Goal: Task Accomplishment & Management: Complete application form

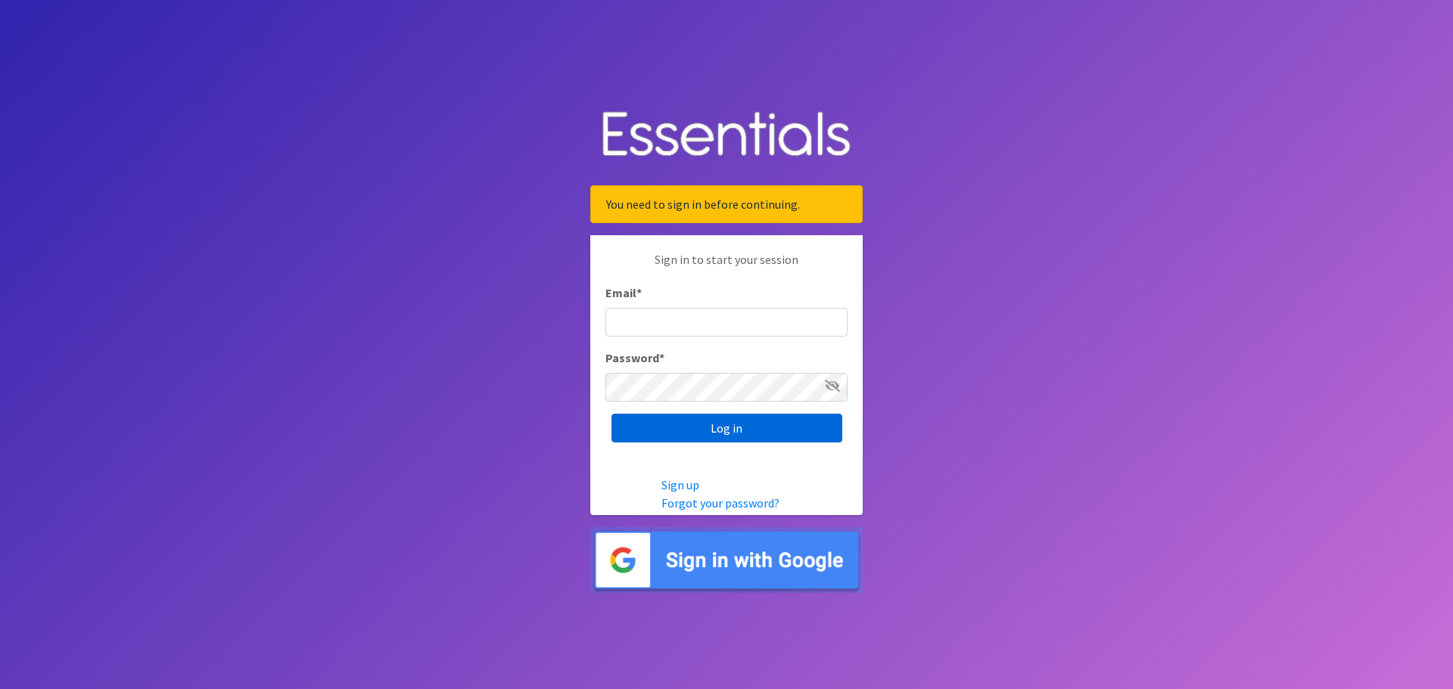
type input "[PERSON_NAME][EMAIL_ADDRESS][DOMAIN_NAME]"
click at [701, 423] on input "Log in" at bounding box center [726, 428] width 231 height 29
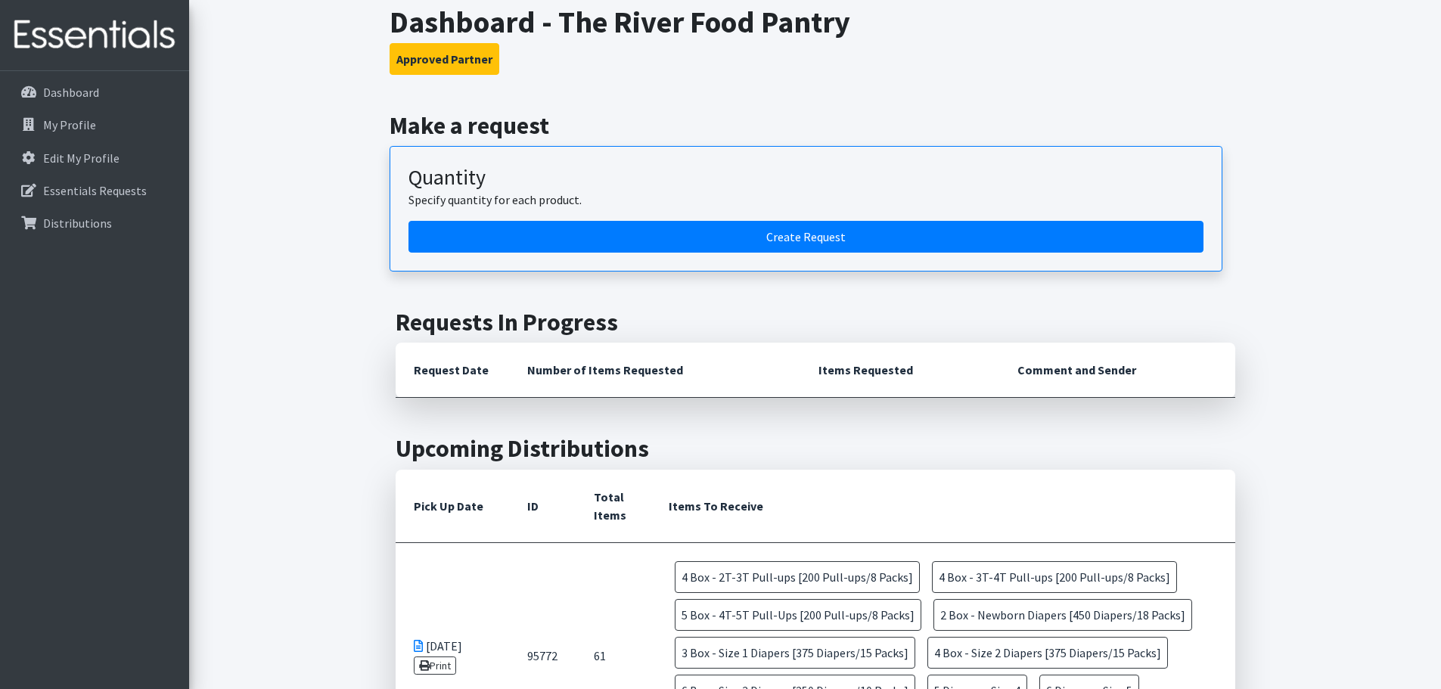
scroll to position [86, 0]
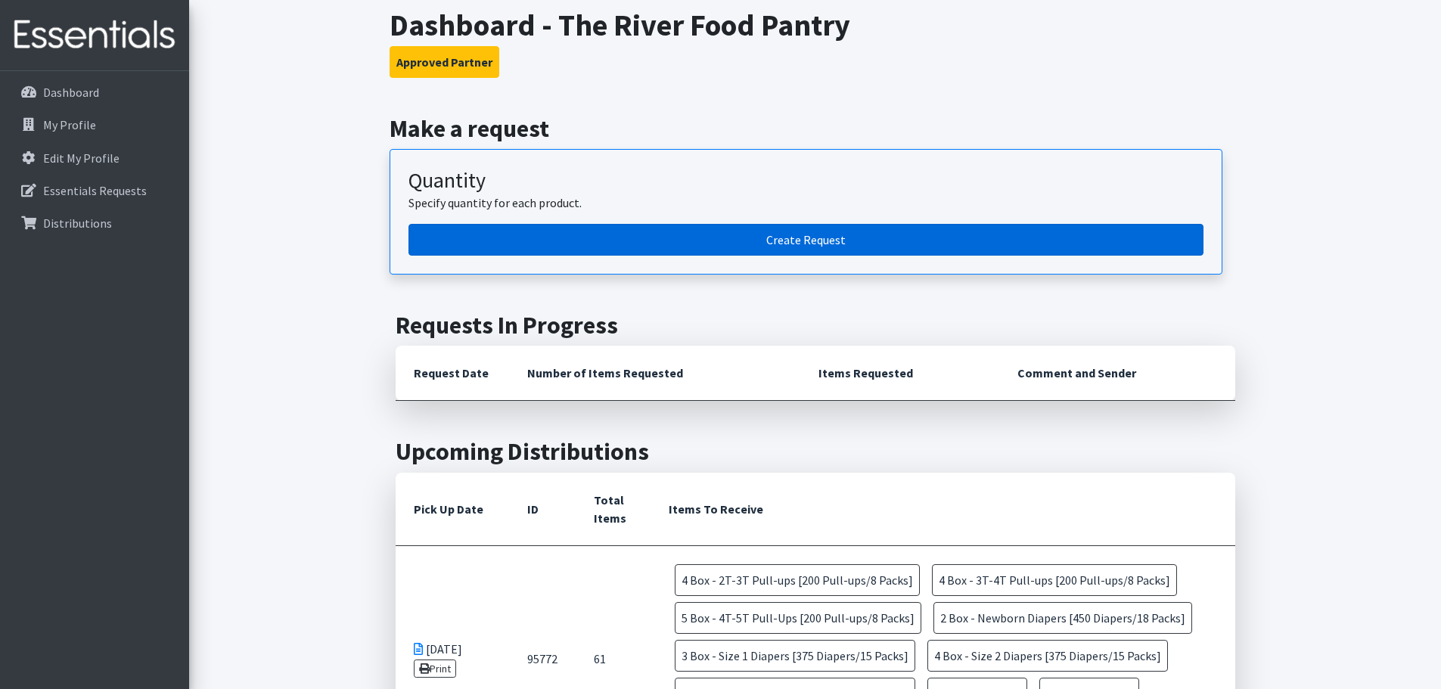
click at [609, 233] on link "Create Request" at bounding box center [806, 240] width 795 height 32
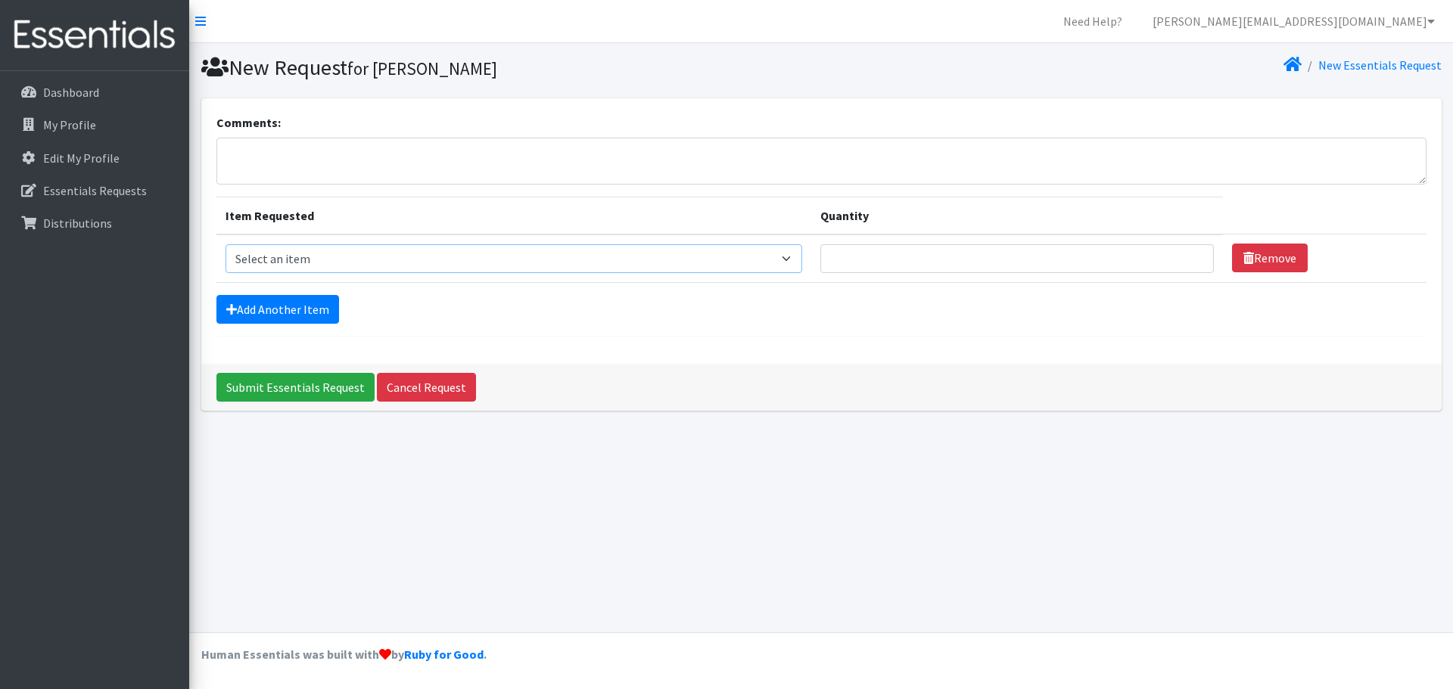
click at [797, 253] on select "Select an item Box - 2T-3T Pull-ups [200 Pull-ups/8 Packs] Box - 3T-4T Pull-ups…" at bounding box center [513, 258] width 577 height 29
click at [225, 244] on select "Select an item Box - 2T-3T Pull-ups [200 Pull-ups/8 Packs] Box - 3T-4T Pull-ups…" at bounding box center [513, 258] width 577 height 29
click at [787, 256] on select "Select an item Box - 2T-3T Pull-ups [200 Pull-ups/8 Packs] Box - 3T-4T Pull-ups…" at bounding box center [513, 258] width 577 height 29
click at [225, 244] on select "Select an item Box - 2T-3T Pull-ups [200 Pull-ups/8 Packs] Box - 3T-4T Pull-ups…" at bounding box center [513, 258] width 577 height 29
click at [803, 261] on select "Select an item Box - 2T-3T Pull-ups [200 Pull-ups/8 Packs] Box - 3T-4T Pull-ups…" at bounding box center [513, 258] width 577 height 29
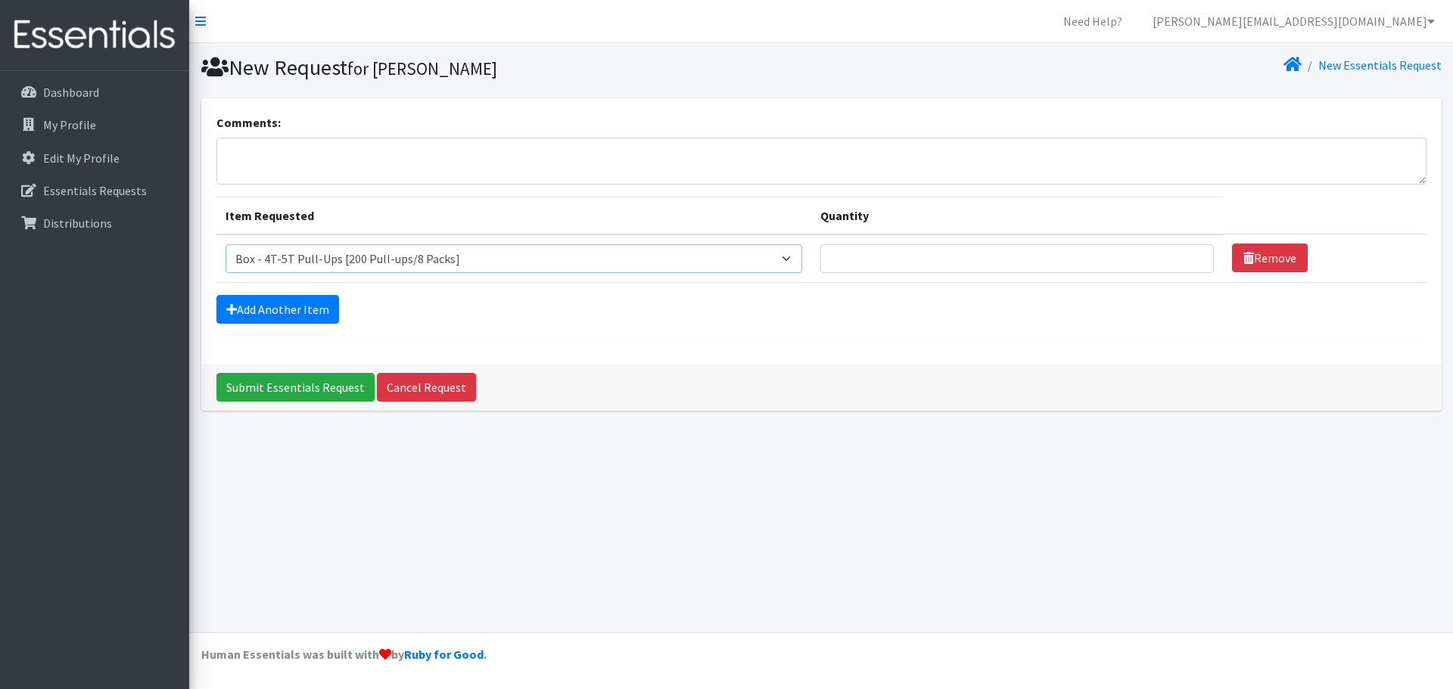
click at [225, 244] on select "Select an item Box - 2T-3T Pull-ups [200 Pull-ups/8 Packs] Box - 3T-4T Pull-ups…" at bounding box center [513, 258] width 577 height 29
click at [797, 255] on select "Select an item Box - 2T-3T Pull-ups [200 Pull-ups/8 Packs] Box - 3T-4T Pull-ups…" at bounding box center [513, 258] width 577 height 29
select select "14397"
click at [225, 244] on select "Select an item Box - 2T-3T Pull-ups [200 Pull-ups/8 Packs] Box - 3T-4T Pull-ups…" at bounding box center [513, 258] width 577 height 29
click at [259, 322] on link "Add Another Item" at bounding box center [277, 309] width 123 height 29
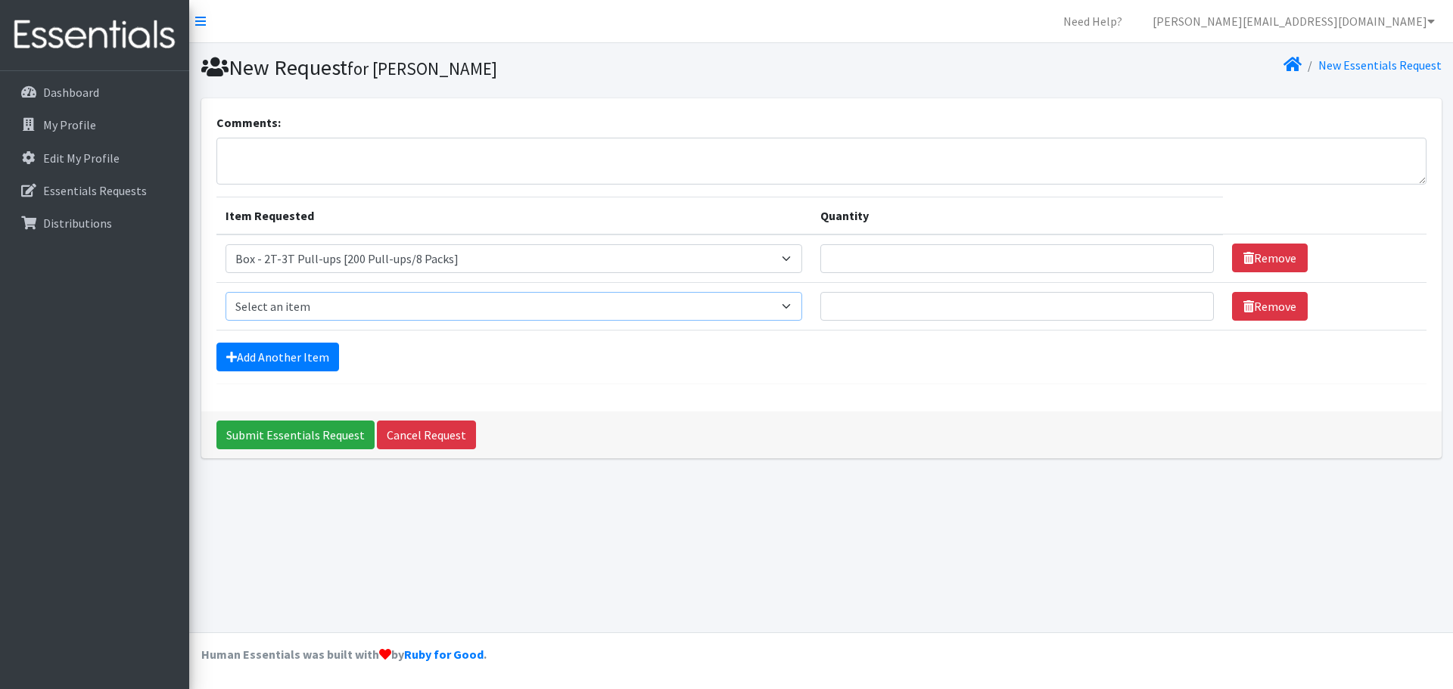
click at [802, 300] on select "Select an item Box - 2T-3T Pull-ups [200 Pull-ups/8 Packs] Box - 3T-4T Pull-ups…" at bounding box center [513, 306] width 577 height 29
select select "14399"
click at [225, 292] on select "Select an item Box - 2T-3T Pull-ups [200 Pull-ups/8 Packs] Box - 3T-4T Pull-ups…" at bounding box center [513, 306] width 577 height 29
click at [293, 357] on link "Add Another Item" at bounding box center [277, 357] width 123 height 29
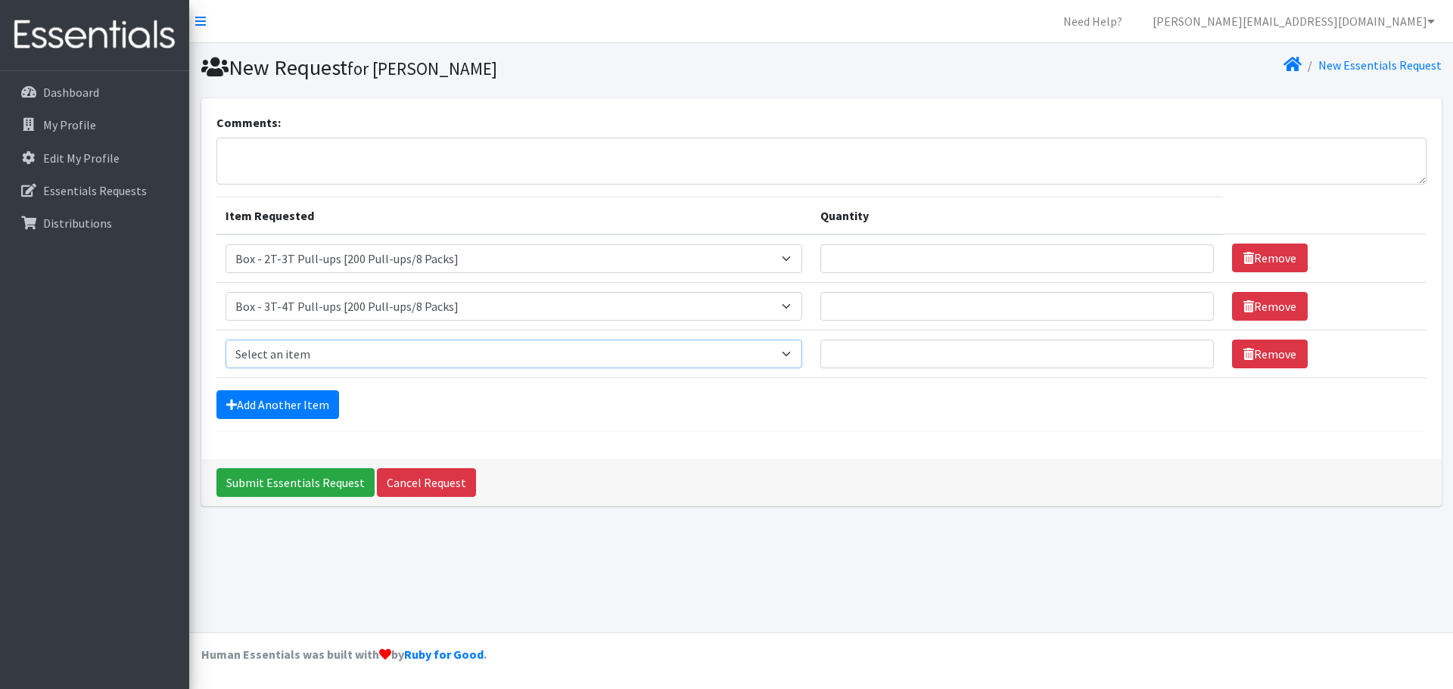
click at [798, 349] on select "Select an item Box - 2T-3T Pull-ups [200 Pull-ups/8 Packs] Box - 3T-4T Pull-ups…" at bounding box center [513, 354] width 577 height 29
select select "14400"
click at [225, 340] on select "Select an item Box - 2T-3T Pull-ups [200 Pull-ups/8 Packs] Box - 3T-4T Pull-ups…" at bounding box center [513, 354] width 577 height 29
click at [287, 416] on link "Add Another Item" at bounding box center [277, 404] width 123 height 29
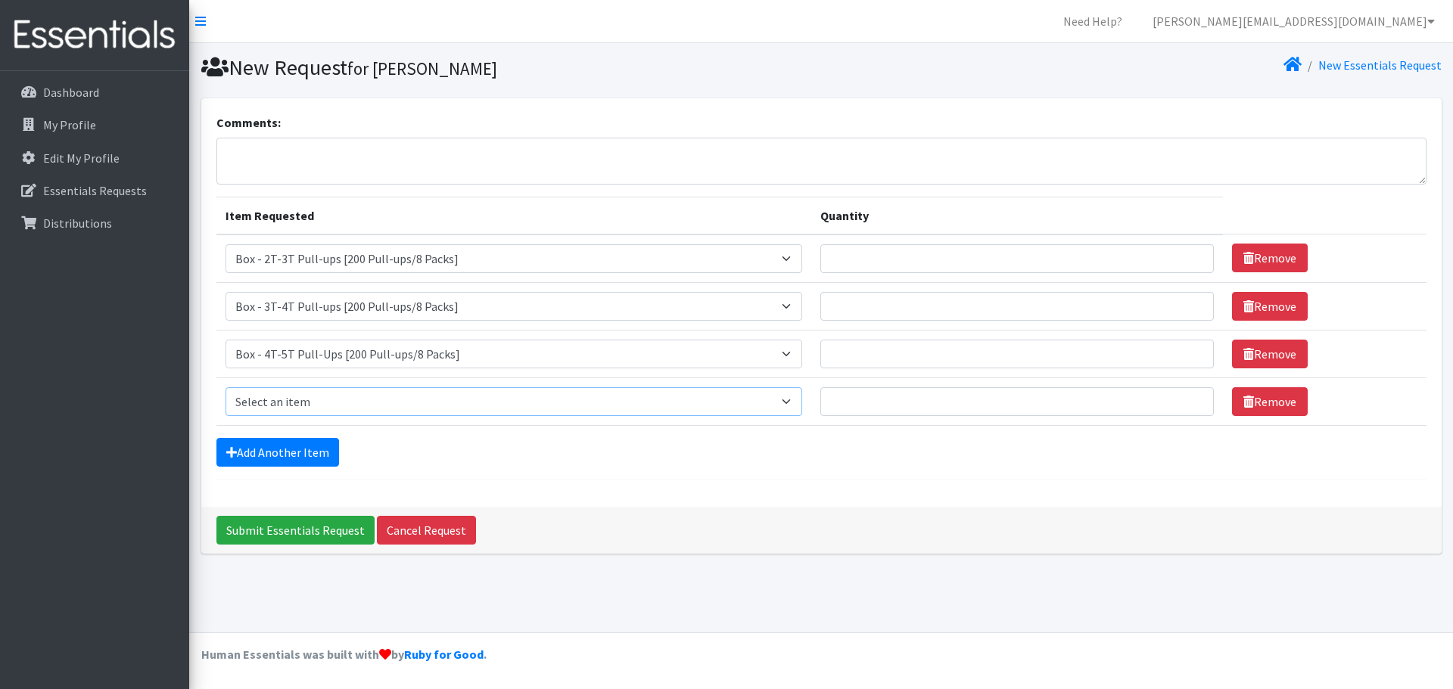
click at [794, 399] on select "Select an item Box - 2T-3T Pull-ups [200 Pull-ups/8 Packs] Box - 3T-4T Pull-ups…" at bounding box center [513, 401] width 577 height 29
click at [984, 172] on textarea "Comments:" at bounding box center [821, 161] width 1210 height 47
click at [799, 399] on select "Select an item Box - 2T-3T Pull-ups [200 Pull-ups/8 Packs] Box - 3T-4T Pull-ups…" at bounding box center [513, 401] width 577 height 29
select select "14389"
click at [225, 387] on select "Select an item Box - 2T-3T Pull-ups [200 Pull-ups/8 Packs] Box - 3T-4T Pull-ups…" at bounding box center [513, 401] width 577 height 29
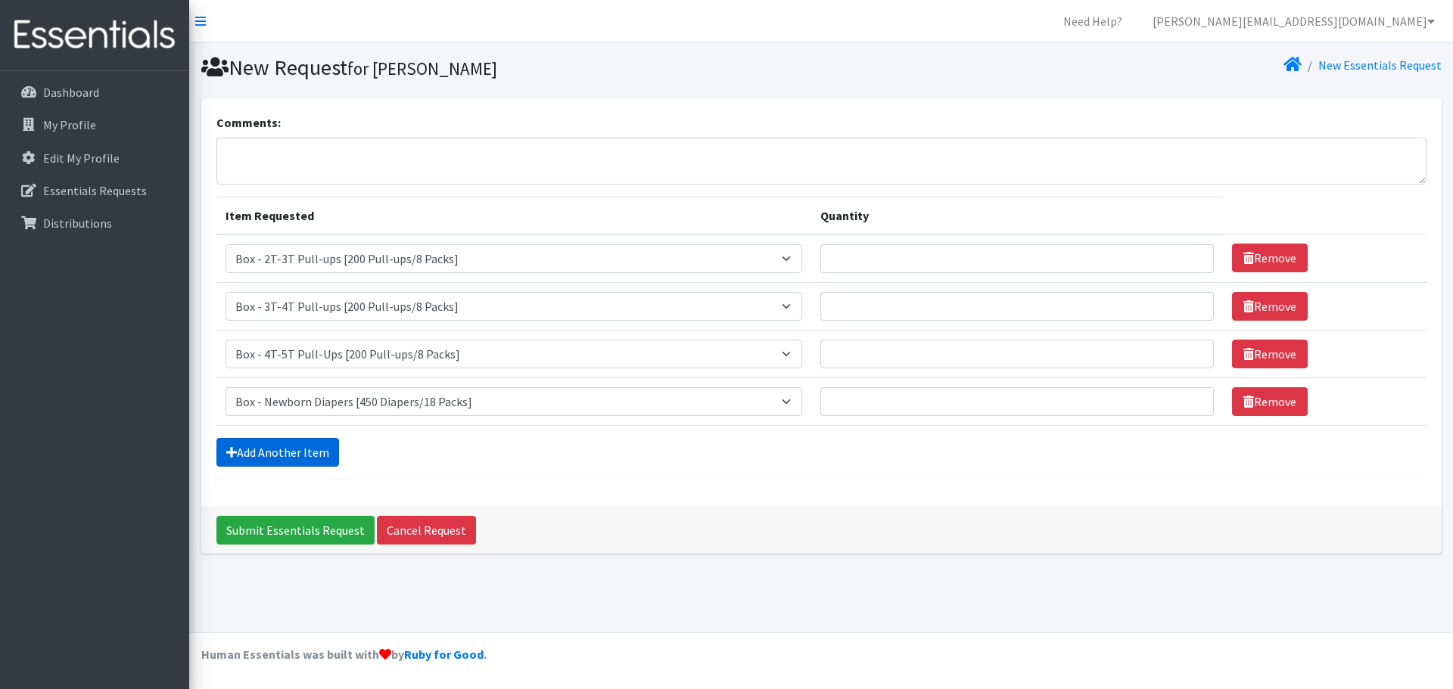
click at [318, 454] on link "Add Another Item" at bounding box center [277, 452] width 123 height 29
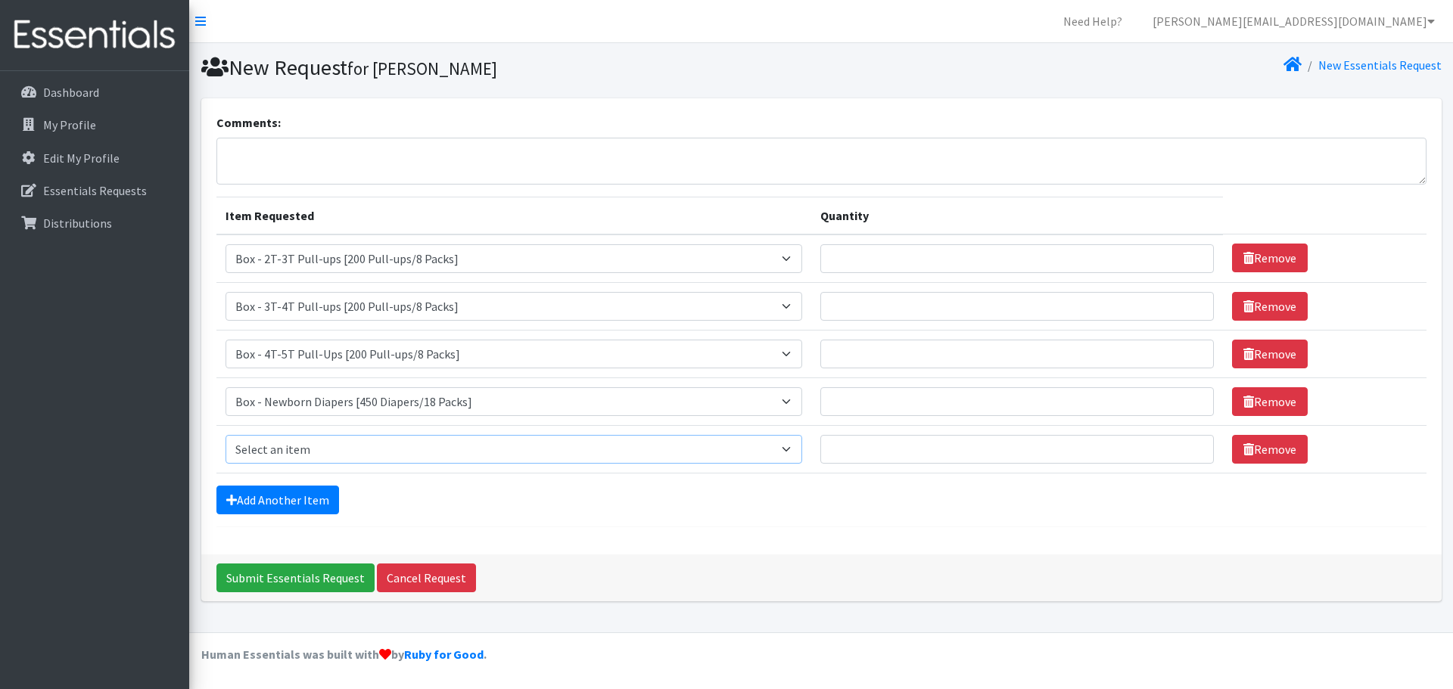
click at [800, 448] on select "Select an item Box - 2T-3T Pull-ups [200 Pull-ups/8 Packs] Box - 3T-4T Pull-ups…" at bounding box center [513, 449] width 577 height 29
select select "14390"
click at [225, 435] on select "Select an item Box - 2T-3T Pull-ups [200 Pull-ups/8 Packs] Box - 3T-4T Pull-ups…" at bounding box center [513, 449] width 577 height 29
click at [315, 491] on link "Add Another Item" at bounding box center [277, 500] width 123 height 29
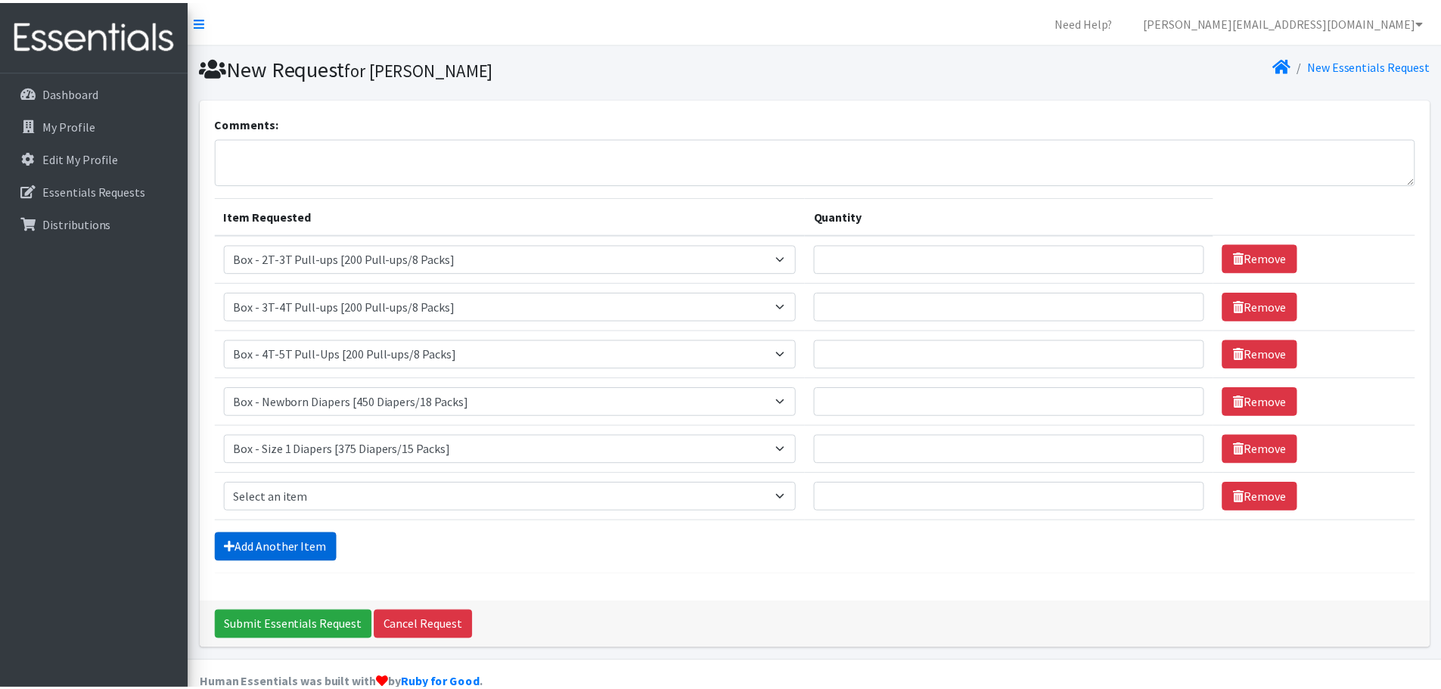
scroll to position [29, 0]
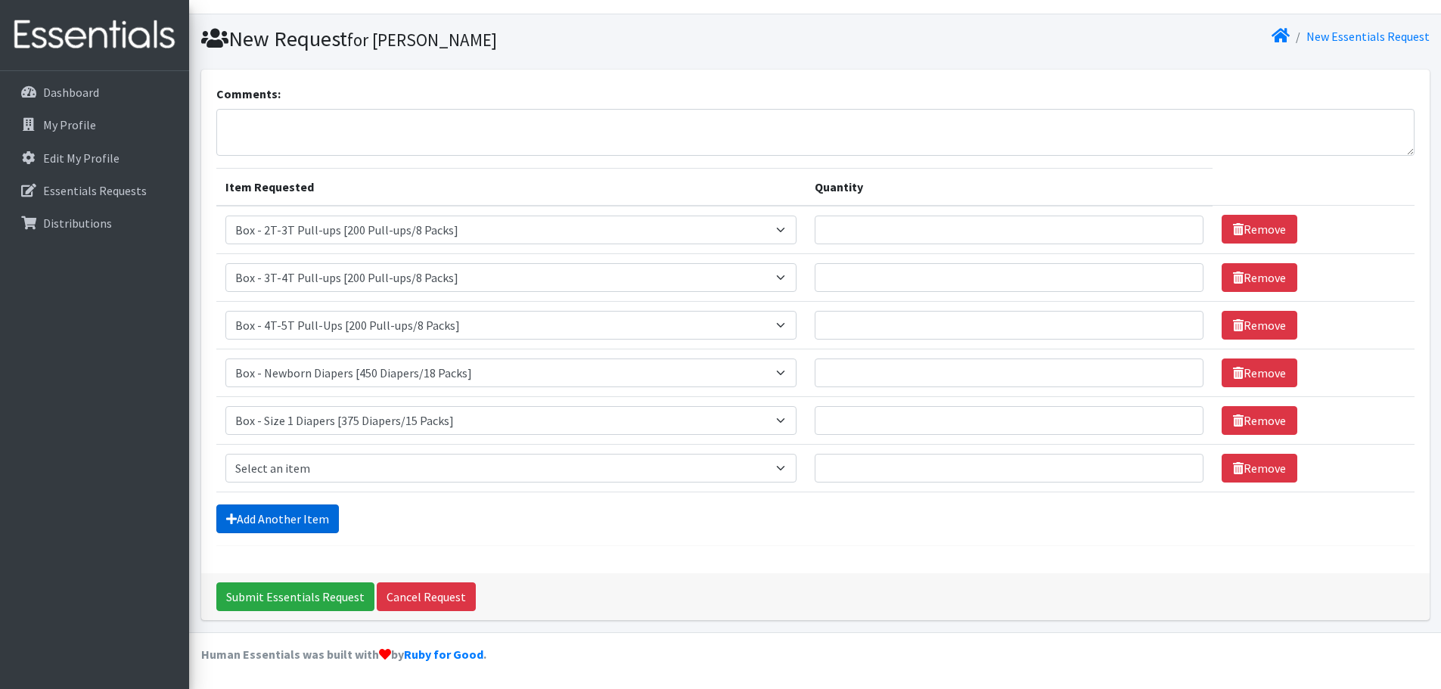
click at [272, 518] on link "Add Another Item" at bounding box center [277, 519] width 123 height 29
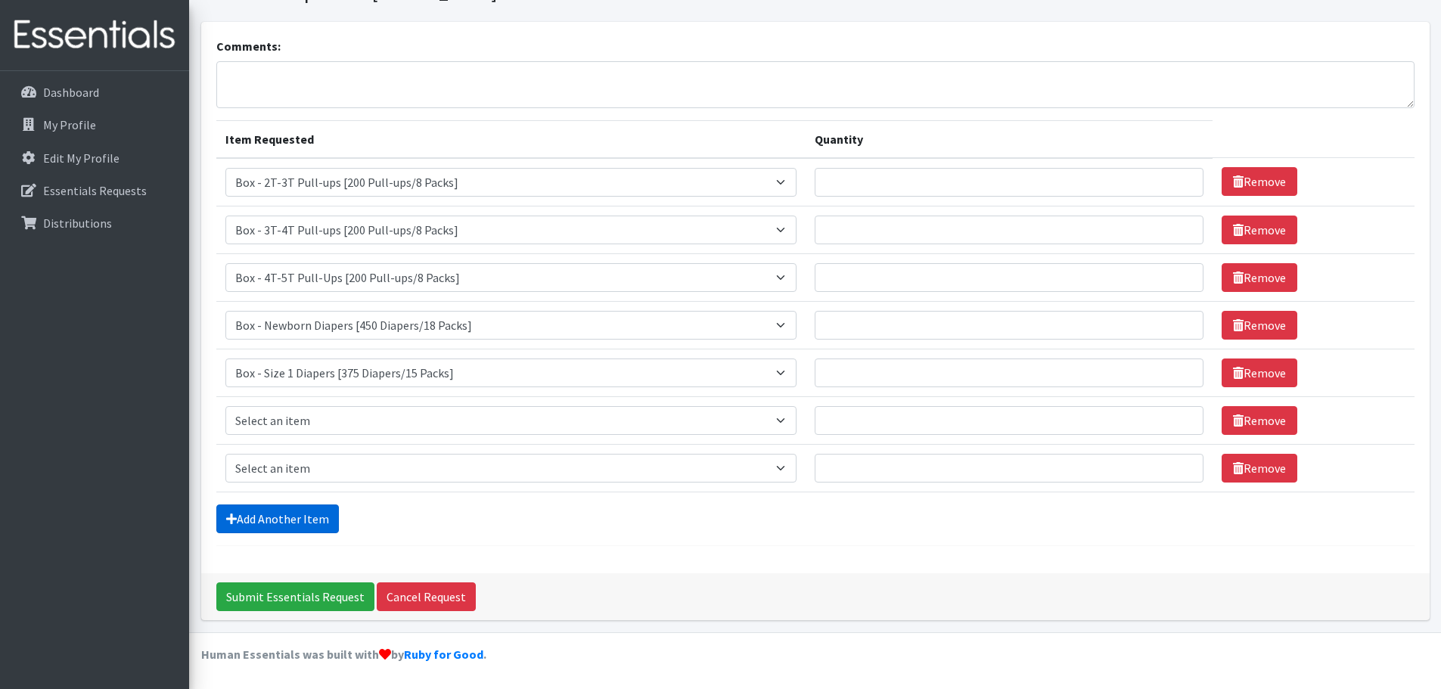
click at [272, 518] on link "Add Another Item" at bounding box center [277, 519] width 123 height 29
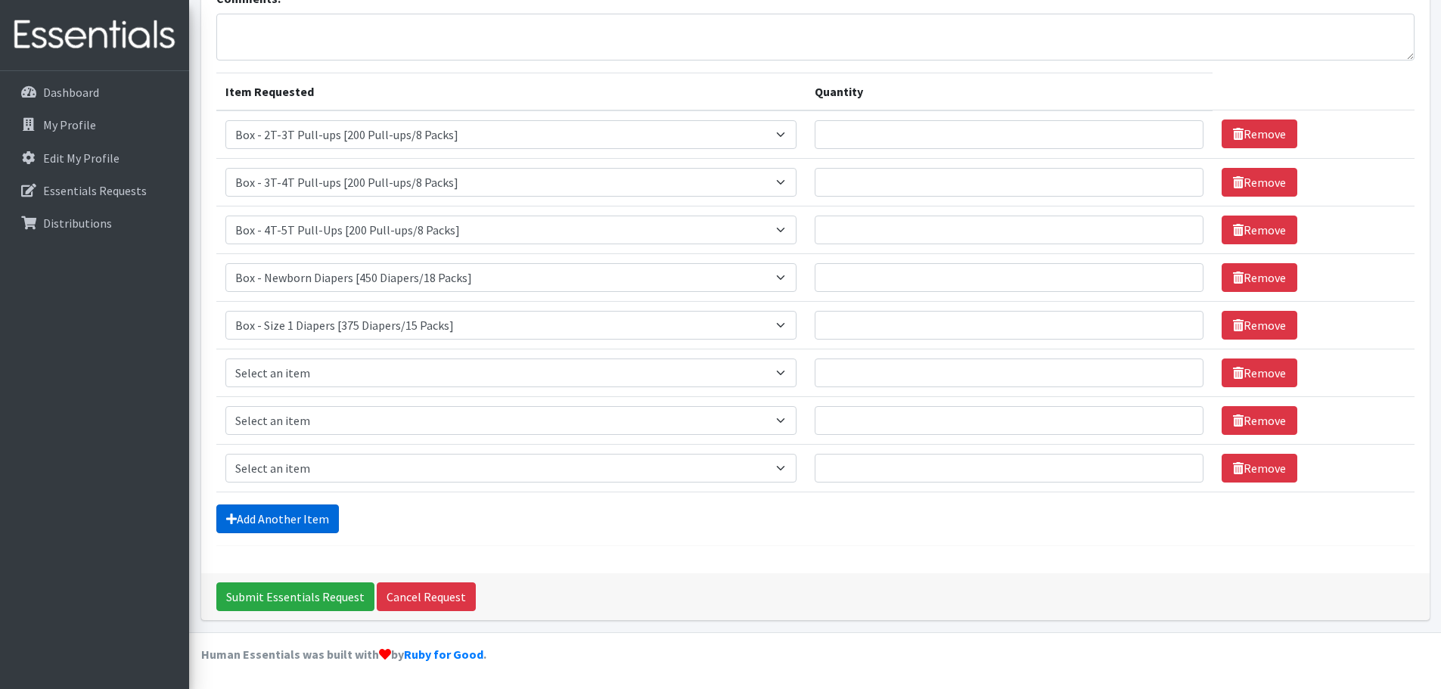
click at [272, 518] on link "Add Another Item" at bounding box center [277, 519] width 123 height 29
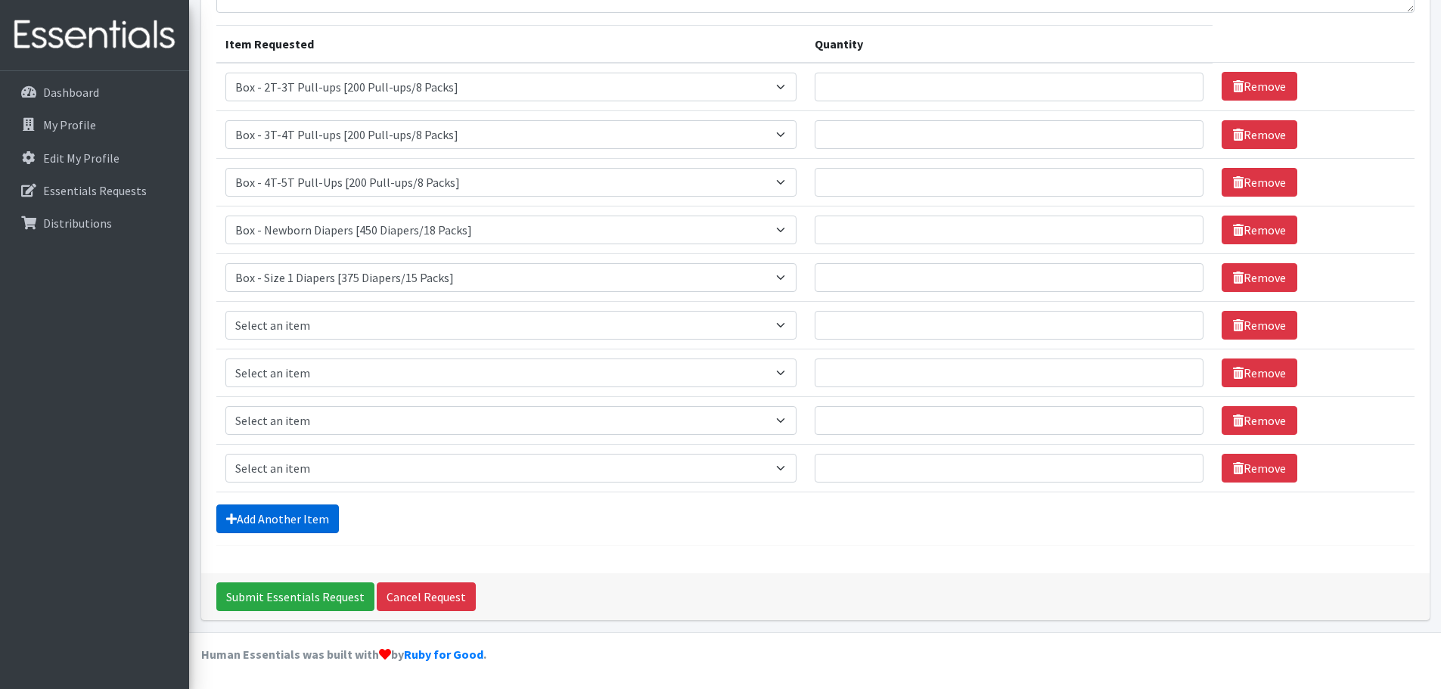
click at [272, 518] on link "Add Another Item" at bounding box center [277, 519] width 123 height 29
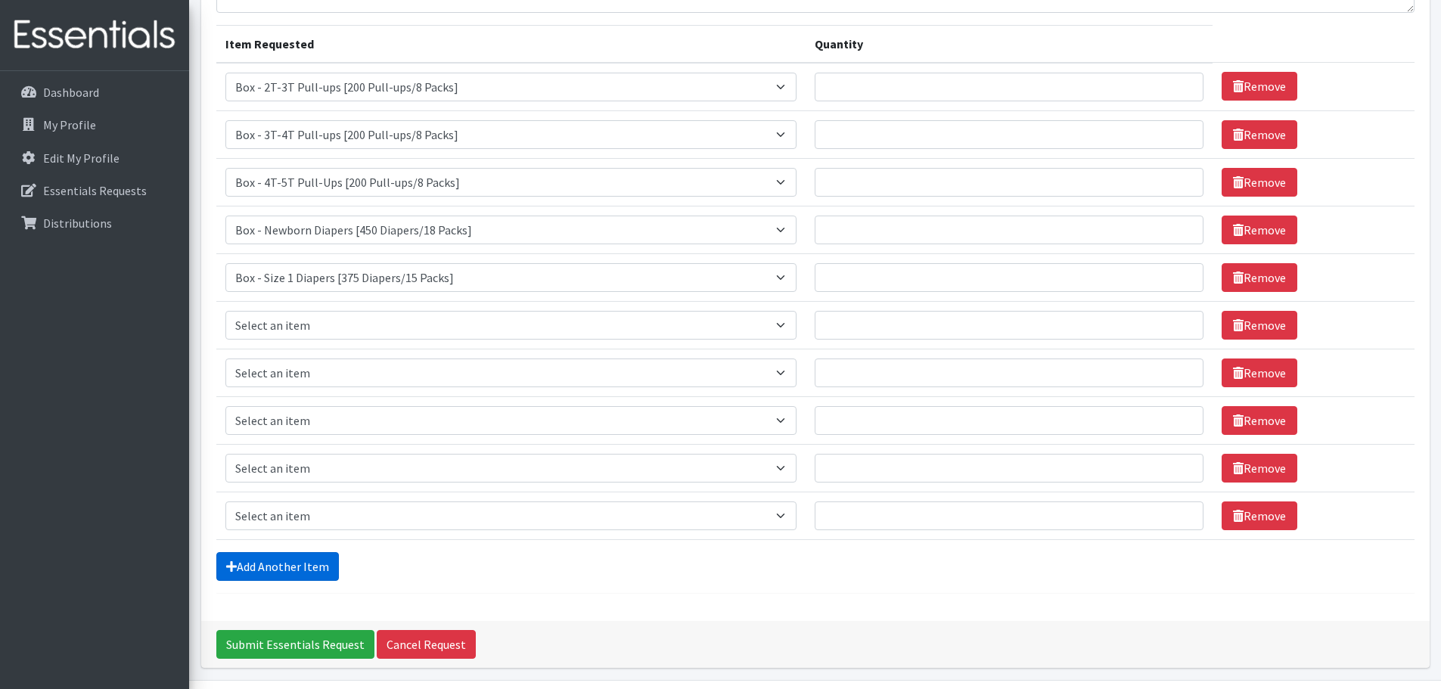
scroll to position [219, 0]
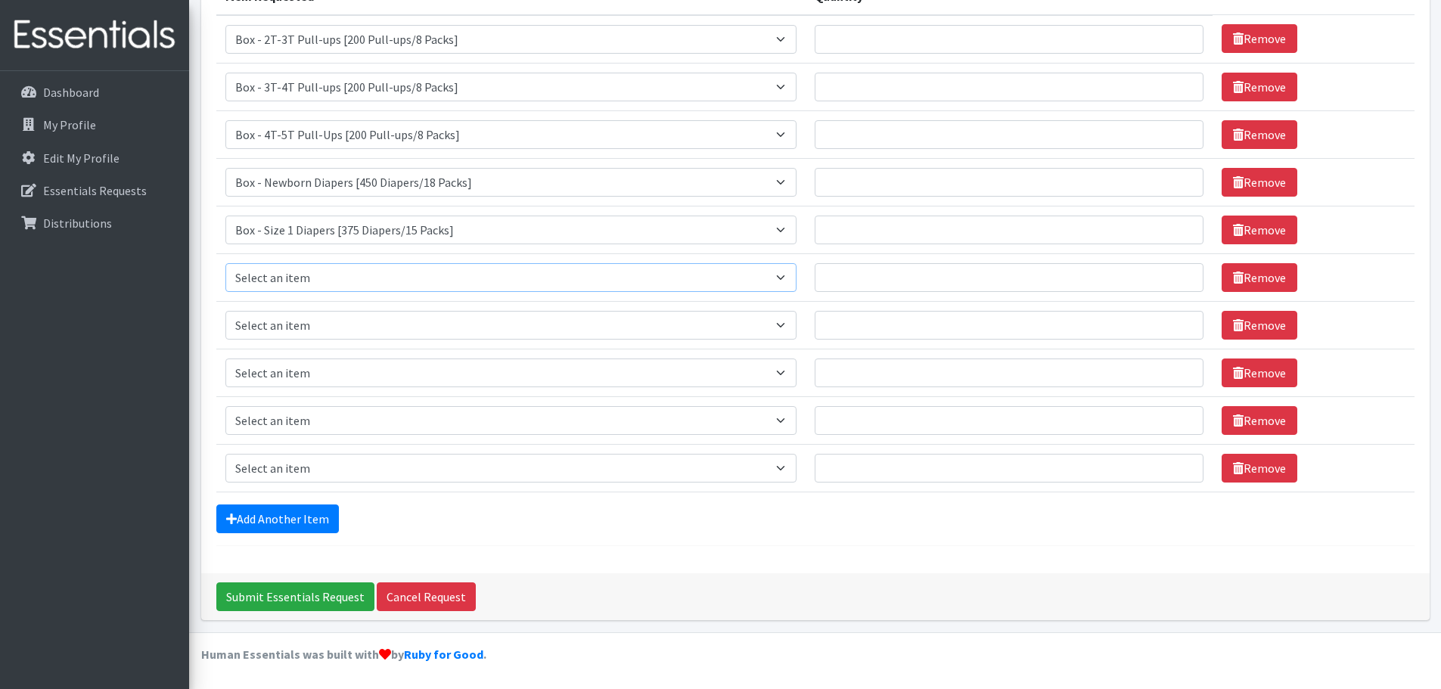
click at [796, 277] on select "Select an item Box - 2T-3T Pull-ups [200 Pull-ups/8 Packs] Box - 3T-4T Pull-ups…" at bounding box center [510, 277] width 571 height 29
select select "14390"
click at [225, 263] on select "Select an item Box - 2T-3T Pull-ups [200 Pull-ups/8 Packs] Box - 3T-4T Pull-ups…" at bounding box center [510, 277] width 571 height 29
click at [797, 329] on select "Select an item Box - 2T-3T Pull-ups [200 Pull-ups/8 Packs] Box - 3T-4T Pull-ups…" at bounding box center [510, 325] width 571 height 29
select select "14391"
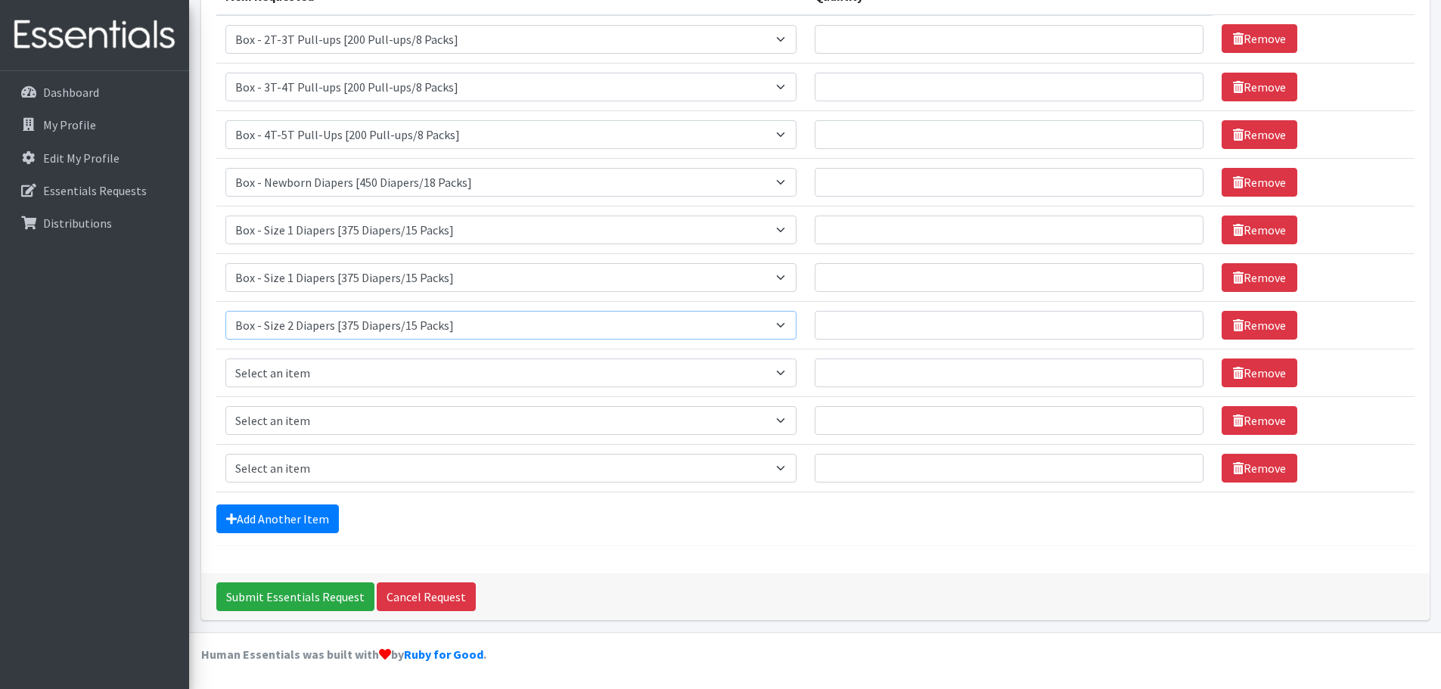
click at [225, 311] on select "Select an item Box - 2T-3T Pull-ups [200 Pull-ups/8 Packs] Box - 3T-4T Pull-ups…" at bounding box center [510, 325] width 571 height 29
click at [797, 370] on select "Select an item Box - 2T-3T Pull-ups [200 Pull-ups/8 Packs] Box - 3T-4T Pull-ups…" at bounding box center [510, 373] width 571 height 29
select select "14392"
click at [225, 359] on select "Select an item Box - 2T-3T Pull-ups [200 Pull-ups/8 Packs] Box - 3T-4T Pull-ups…" at bounding box center [510, 373] width 571 height 29
click at [791, 427] on select "Select an item Box - 2T-3T Pull-ups [200 Pull-ups/8 Packs] Box - 3T-4T Pull-ups…" at bounding box center [510, 420] width 571 height 29
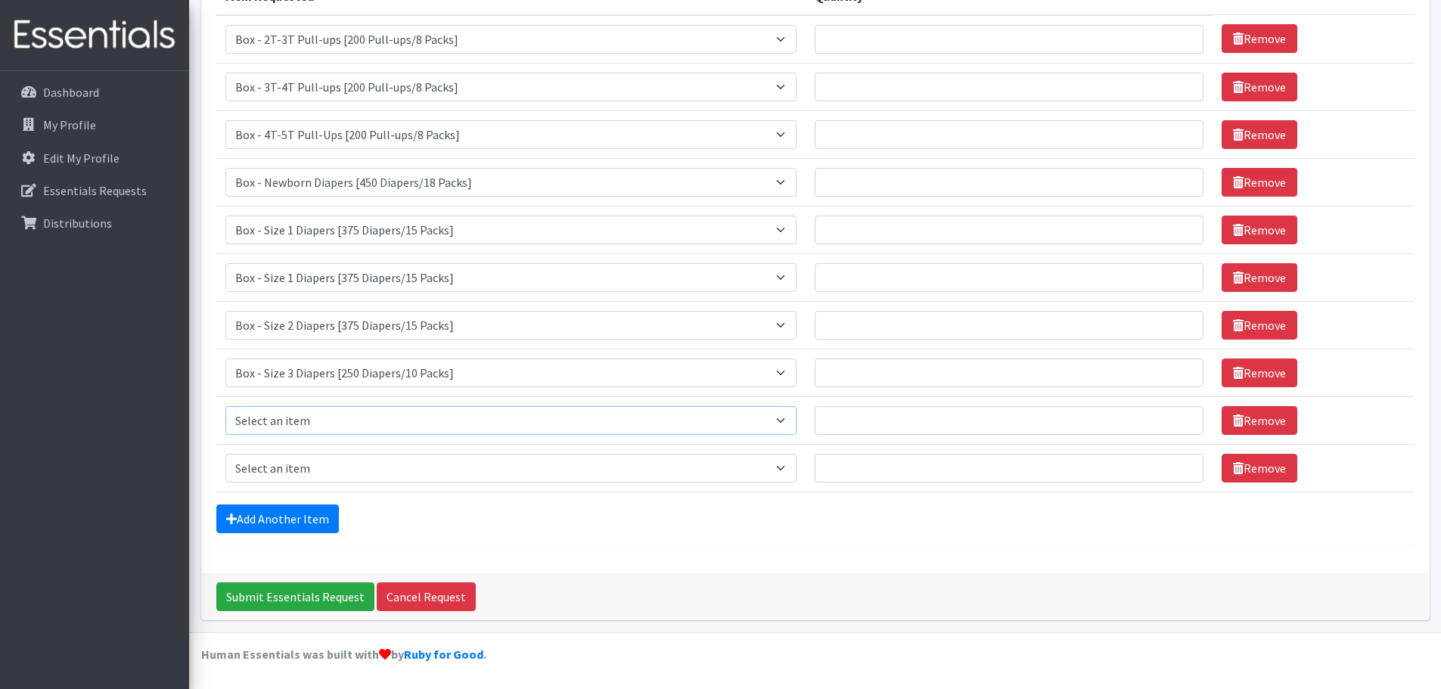
select select "14393"
click at [225, 406] on select "Select an item Box - 2T-3T Pull-ups [200 Pull-ups/8 Packs] Box - 3T-4T Pull-ups…" at bounding box center [510, 420] width 571 height 29
click at [788, 467] on select "Select an item Box - 2T-3T Pull-ups [200 Pull-ups/8 Packs] Box - 3T-4T Pull-ups…" at bounding box center [510, 468] width 571 height 29
select select "14394"
click at [225, 454] on select "Select an item Box - 2T-3T Pull-ups [200 Pull-ups/8 Packs] Box - 3T-4T Pull-ups…" at bounding box center [510, 468] width 571 height 29
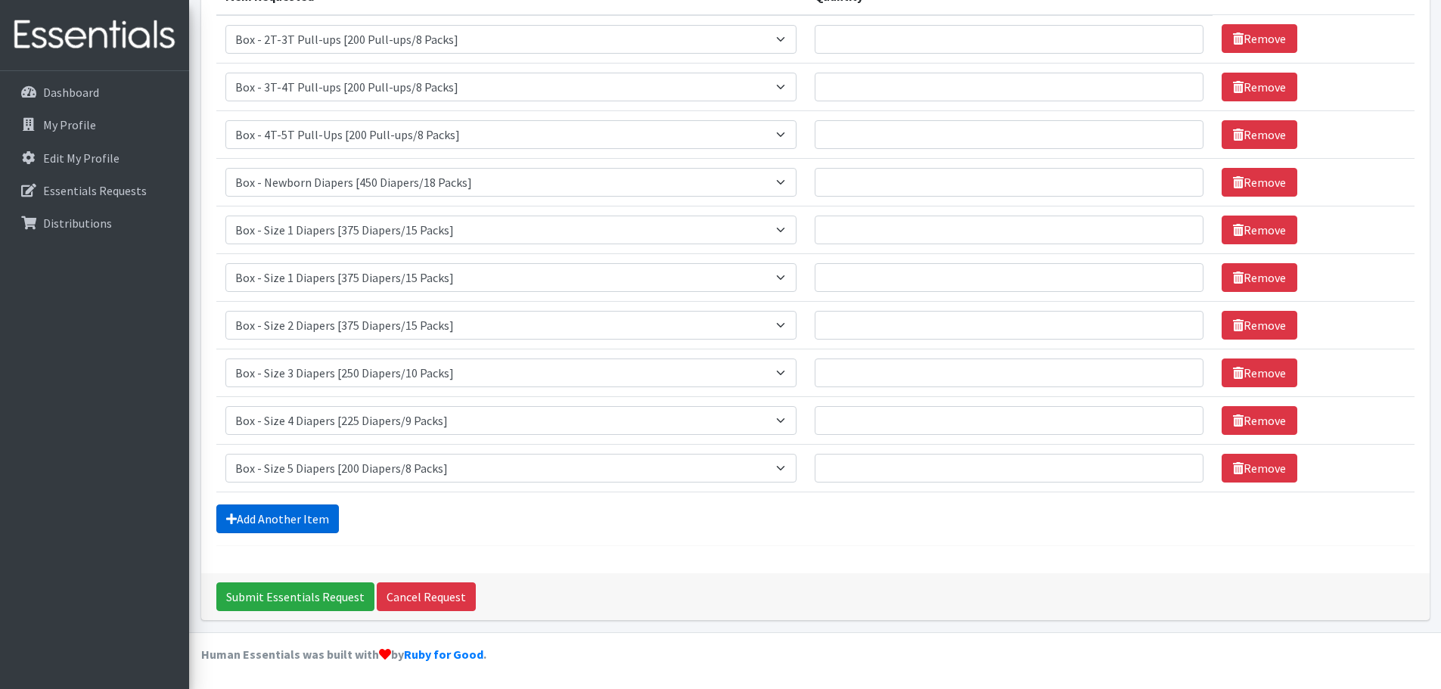
click at [259, 533] on link "Add Another Item" at bounding box center [277, 519] width 123 height 29
click at [258, 519] on link "Add Another Item" at bounding box center [277, 519] width 123 height 29
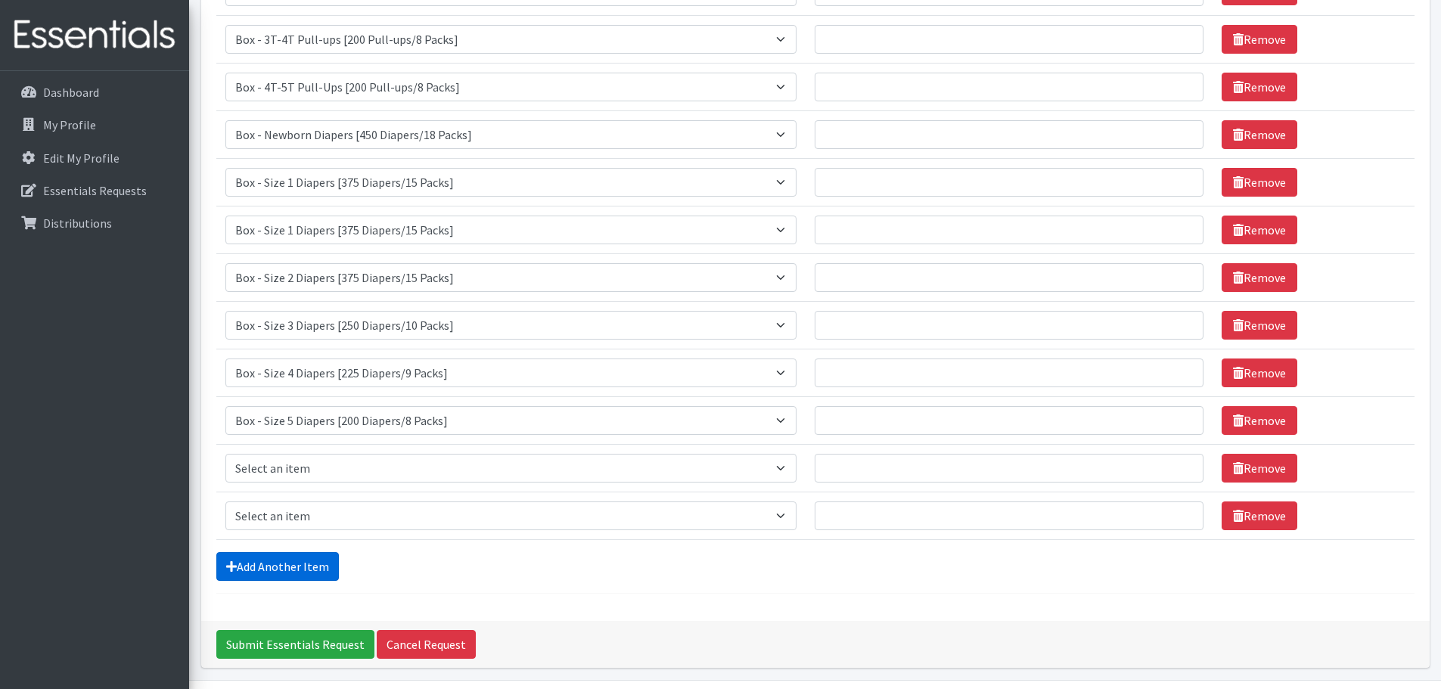
scroll to position [315, 0]
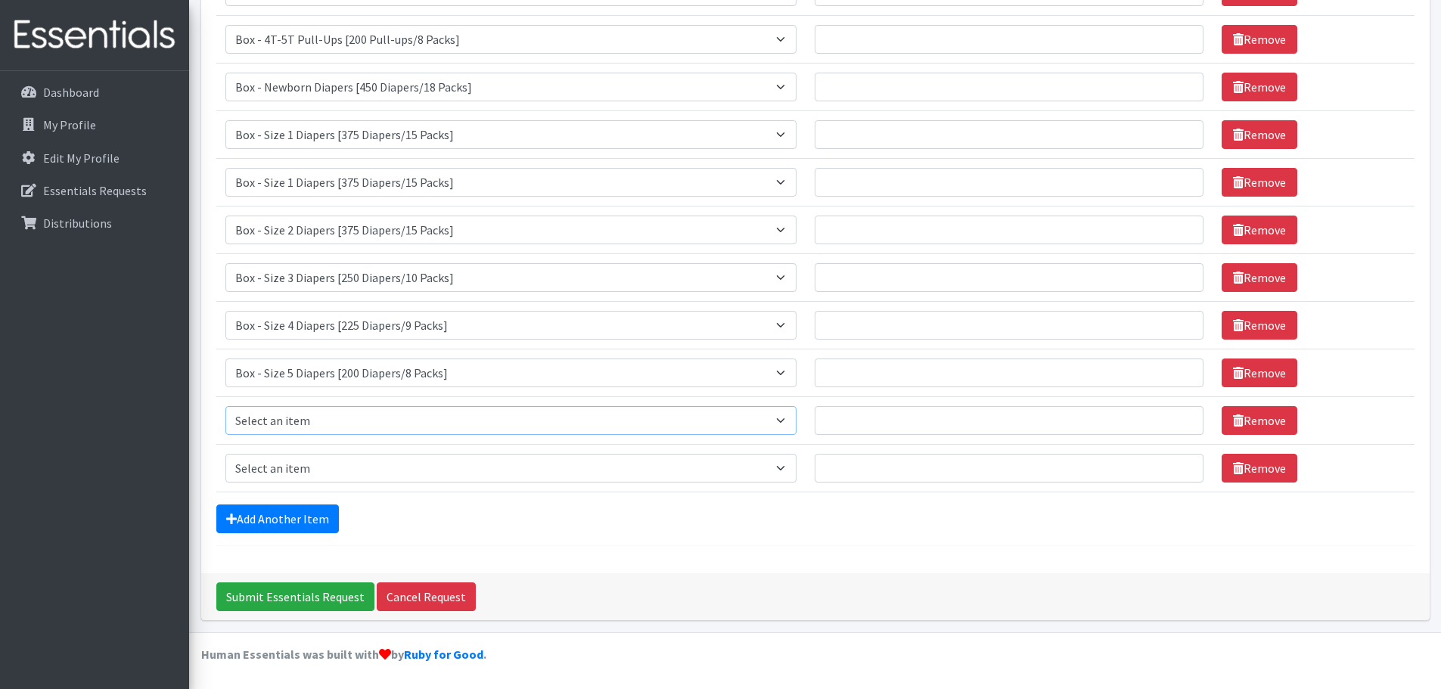
click at [790, 421] on select "Select an item Box - 2T-3T Pull-ups [200 Pull-ups/8 Packs] Box - 3T-4T Pull-ups…" at bounding box center [510, 420] width 571 height 29
click at [994, 548] on div "Comments: Item Requested Quantity Item Requested Select an item Box - 2T-3T Pul…" at bounding box center [815, 179] width 1229 height 790
click at [791, 422] on select "Select an item Box - 2T-3T Pull-ups [200 Pull-ups/8 Packs] Box - 3T-4T Pull-ups…" at bounding box center [510, 420] width 571 height 29
select select "14395"
click at [225, 406] on select "Select an item Box - 2T-3T Pull-ups [200 Pull-ups/8 Packs] Box - 3T-4T Pull-ups…" at bounding box center [510, 420] width 571 height 29
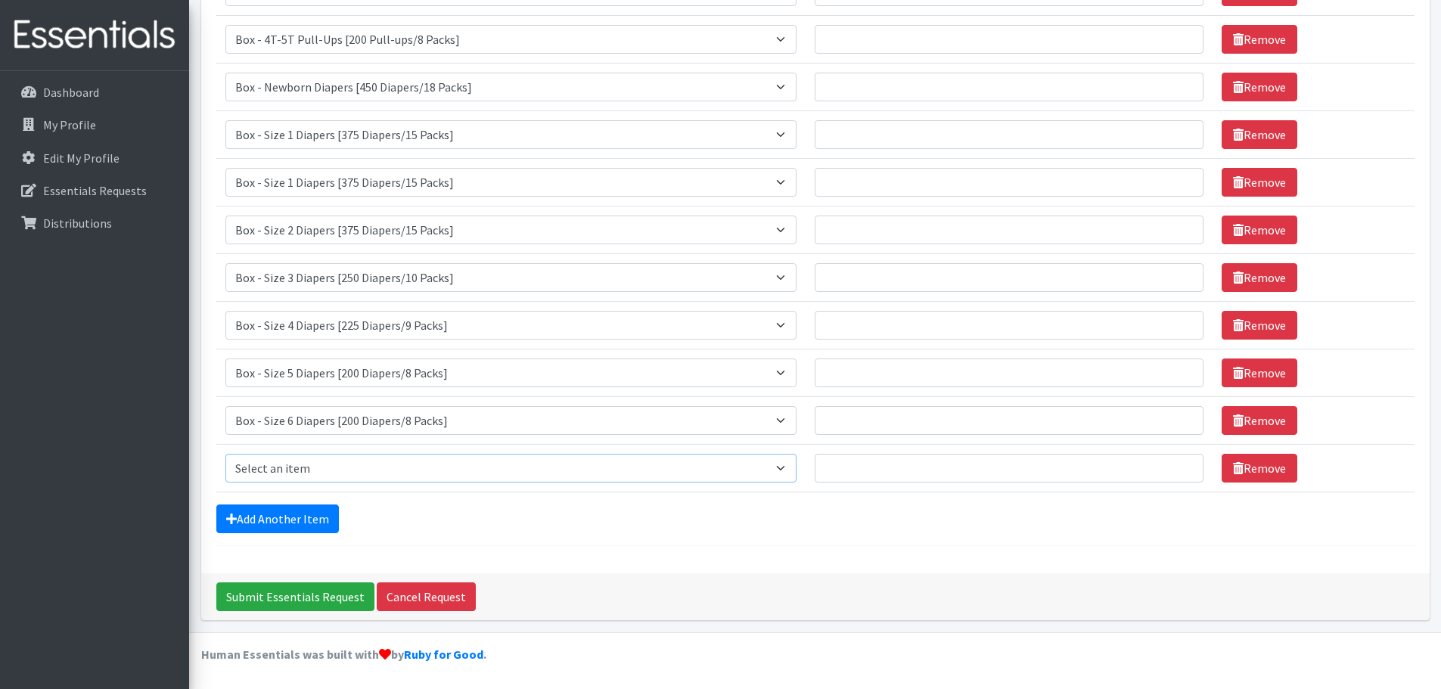
click at [797, 464] on select "Select an item Box - 2T-3T Pull-ups [200 Pull-ups/8 Packs] Box - 3T-4T Pull-ups…" at bounding box center [510, 468] width 571 height 29
select select "14396"
click at [225, 454] on select "Select an item Box - 2T-3T Pull-ups [200 Pull-ups/8 Packs] Box - 3T-4T Pull-ups…" at bounding box center [510, 468] width 571 height 29
click at [320, 514] on link "Add Another Item" at bounding box center [277, 519] width 123 height 29
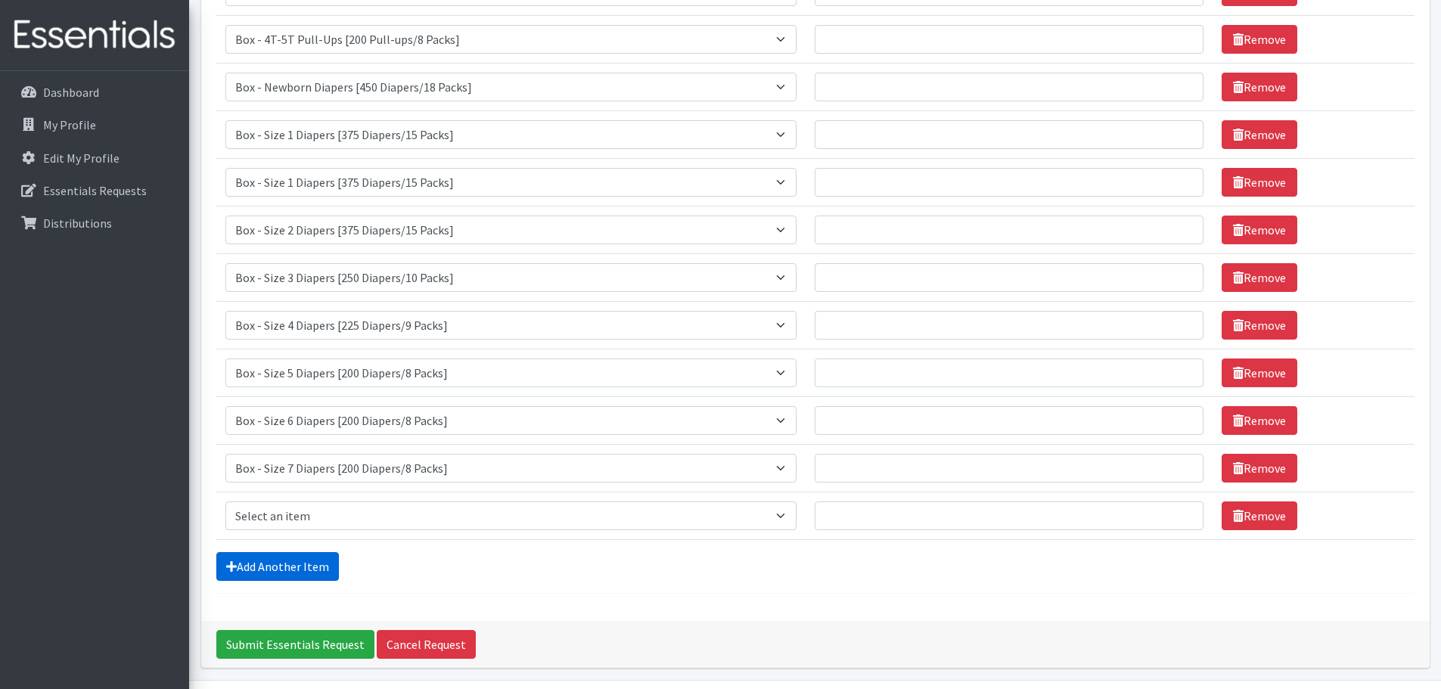
scroll to position [362, 0]
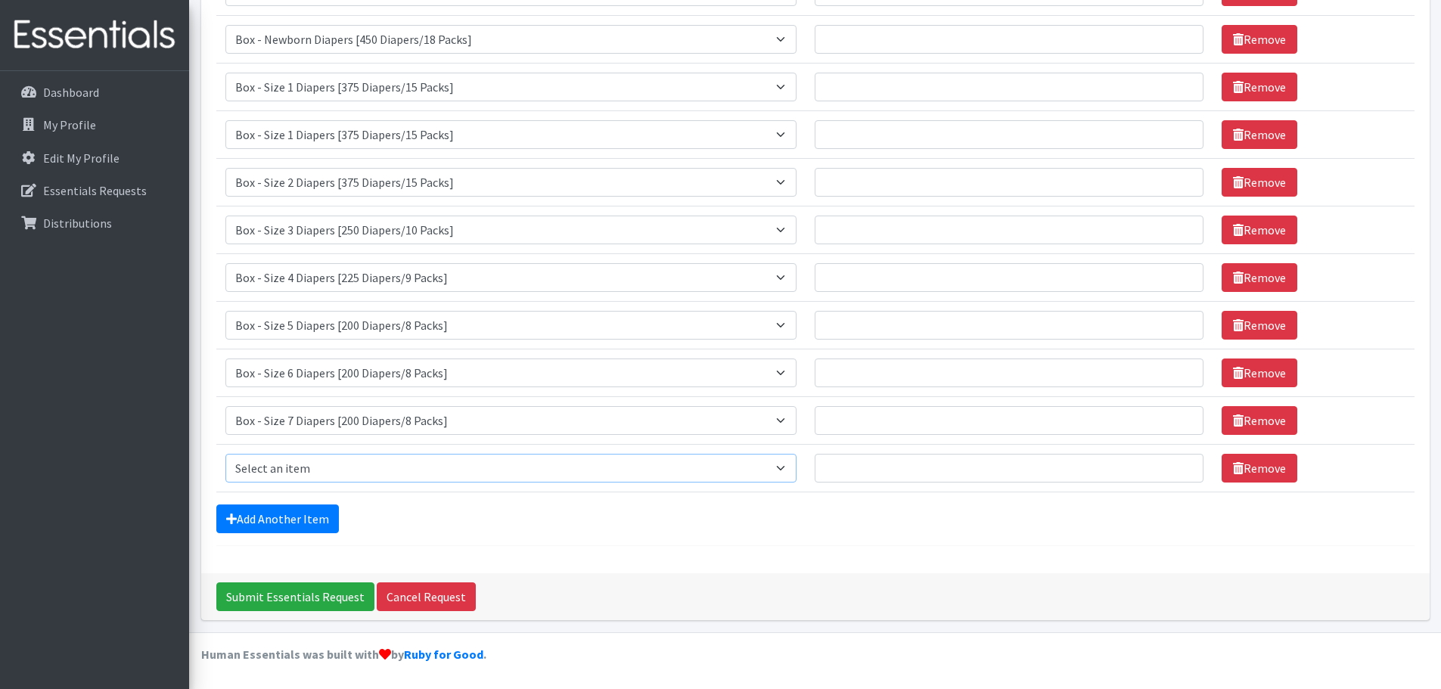
click at [788, 462] on select "Select an item Box - 2T-3T Pull-ups [200 Pull-ups/8 Packs] Box - 3T-4T Pull-ups…" at bounding box center [510, 468] width 571 height 29
select select "14401"
click at [225, 454] on select "Select an item Box - 2T-3T Pull-ups [200 Pull-ups/8 Packs] Box - 3T-4T Pull-ups…" at bounding box center [510, 468] width 571 height 29
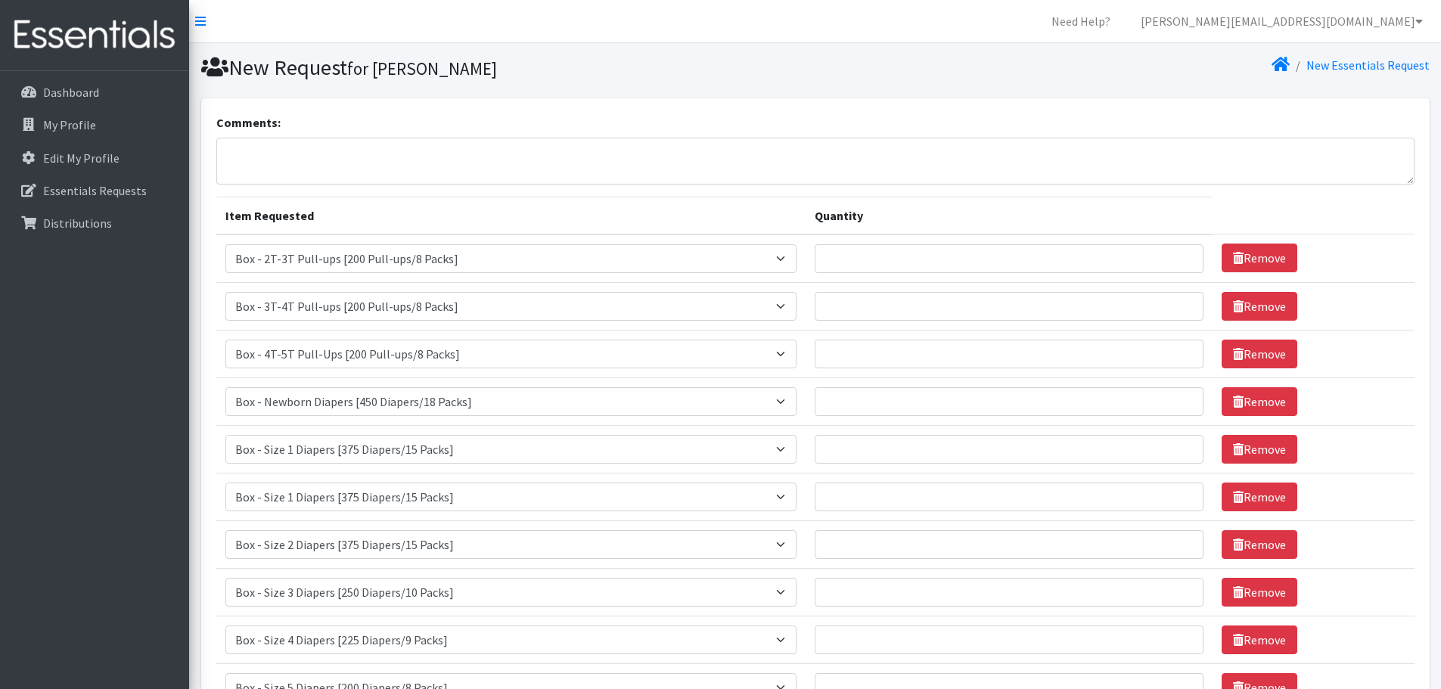
scroll to position [1, 0]
click at [881, 251] on input "Quantity" at bounding box center [1010, 258] width 390 height 29
type input "4"
click at [850, 302] on input "Quantity" at bounding box center [1010, 305] width 390 height 29
type input "4"
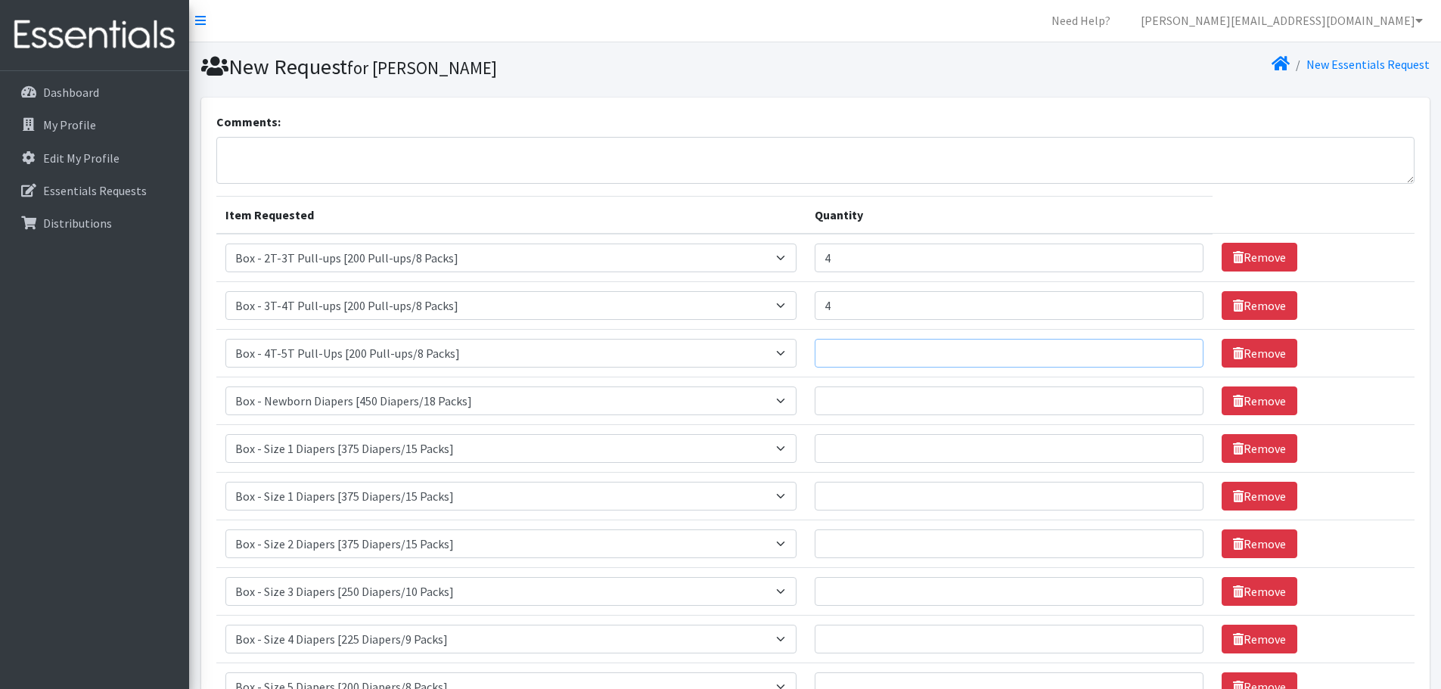
click at [838, 364] on input "Quantity" at bounding box center [1010, 353] width 390 height 29
type input "5"
click at [855, 402] on input "Quantity" at bounding box center [1010, 401] width 390 height 29
type input "2"
click at [835, 448] on input "Quantity" at bounding box center [1010, 448] width 390 height 29
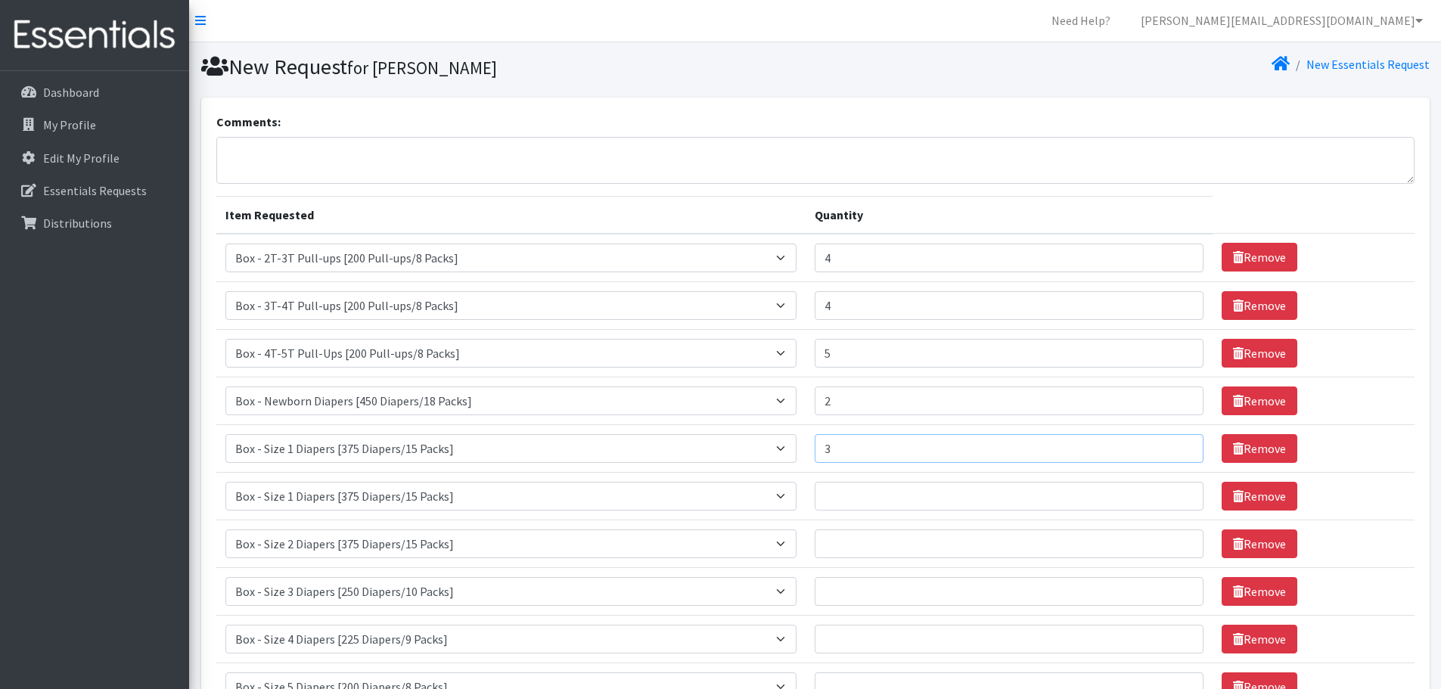
type input "3"
click at [853, 494] on input "Quantity" at bounding box center [1010, 496] width 390 height 29
type input "4"
click at [841, 547] on input "Quantity" at bounding box center [1010, 544] width 390 height 29
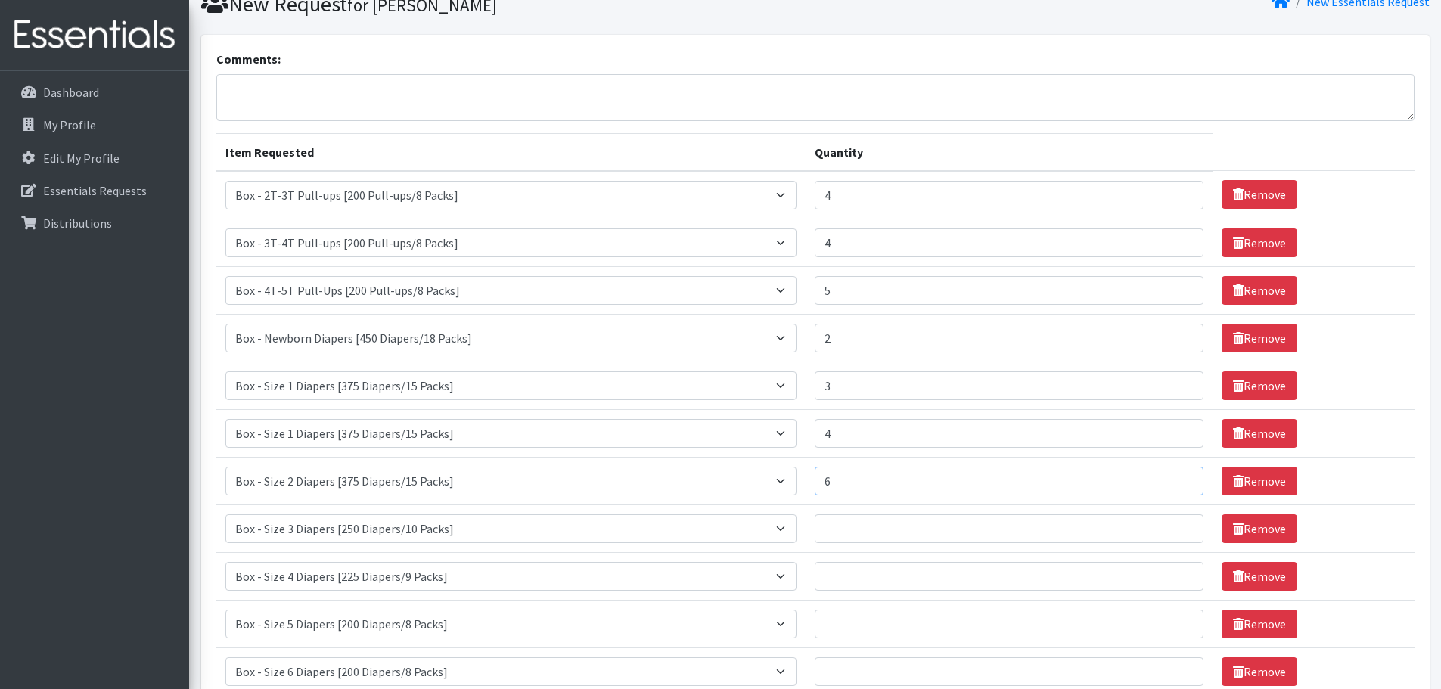
scroll to position [64, 0]
type input "6"
click at [852, 537] on input "Quantity" at bounding box center [1010, 528] width 390 height 29
type input "5"
click at [836, 570] on input "Quantity" at bounding box center [1010, 575] width 390 height 29
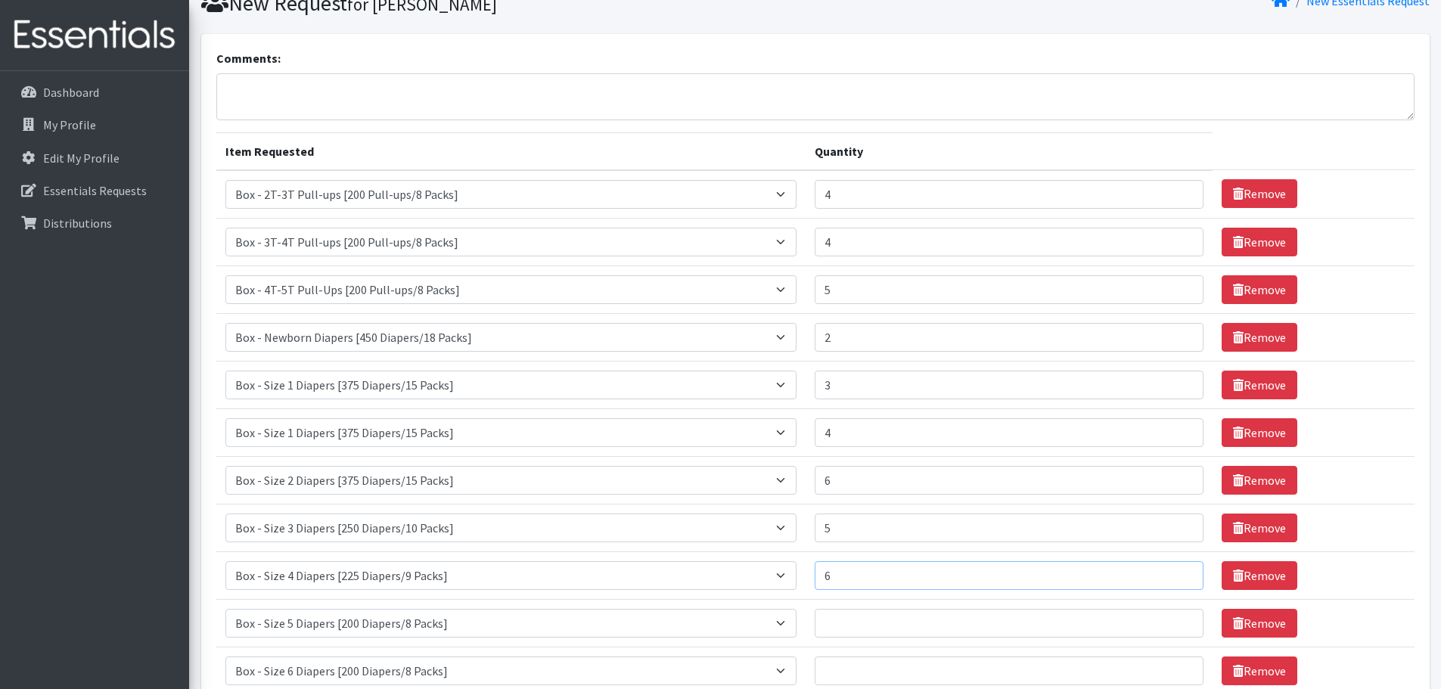
type input "6"
click at [856, 626] on input "Quantity" at bounding box center [1010, 623] width 390 height 29
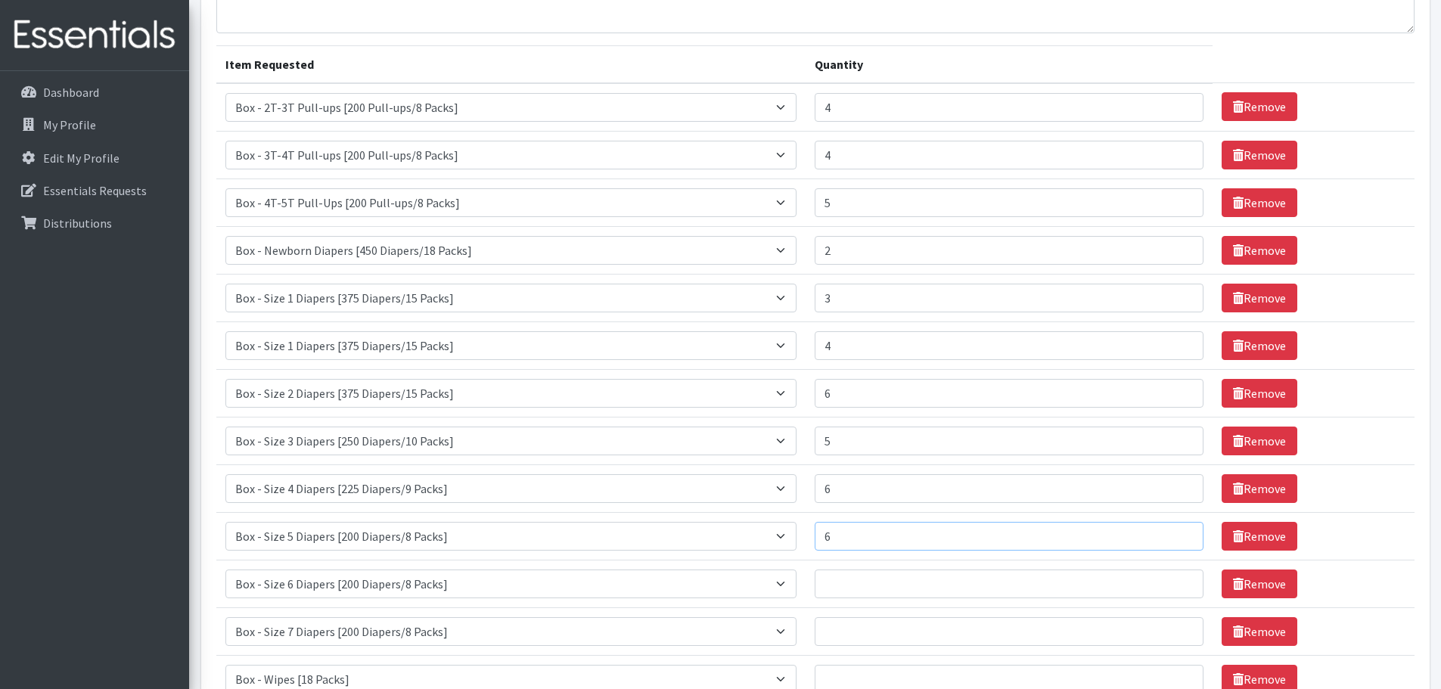
scroll to position [152, 0]
type input "6"
click at [850, 583] on input "Quantity" at bounding box center [1010, 583] width 390 height 29
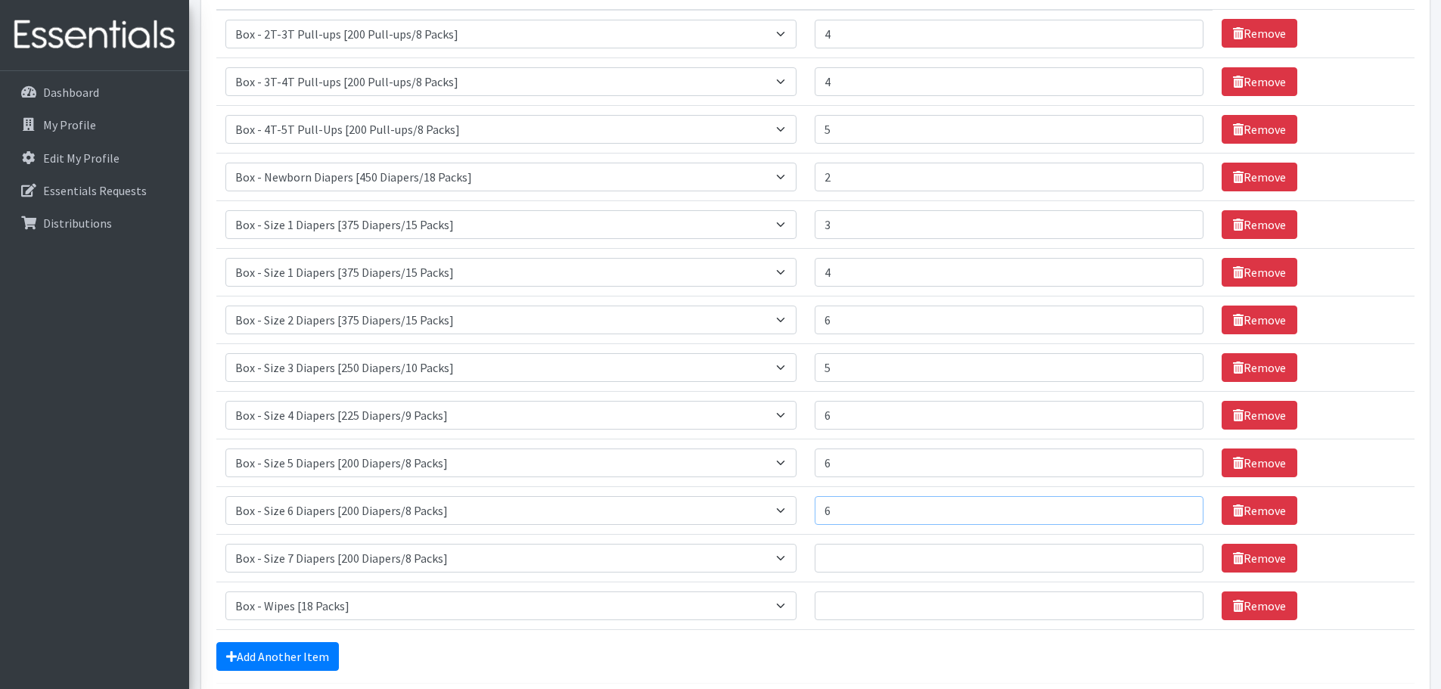
scroll to position [226, 0]
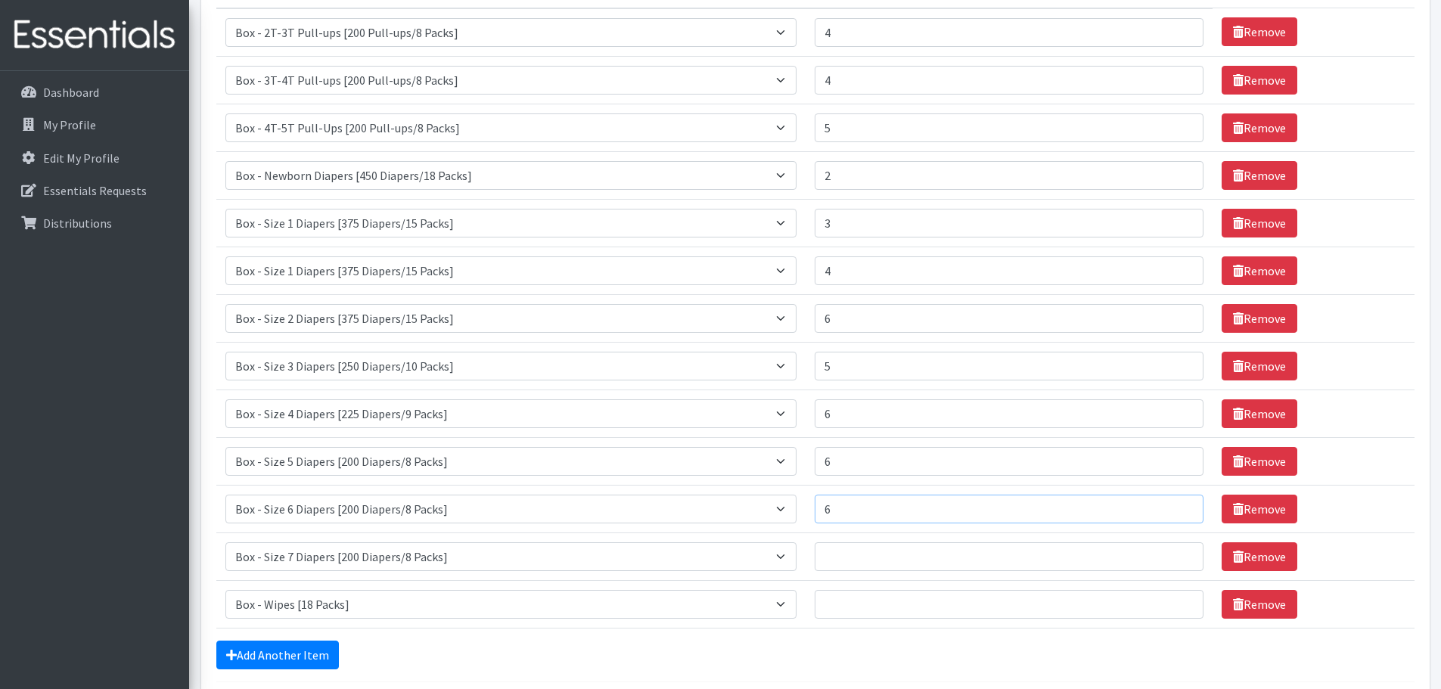
type input "6"
click at [851, 553] on input "Quantity" at bounding box center [1010, 556] width 390 height 29
type input "4"
click at [838, 608] on input "Quantity" at bounding box center [1010, 604] width 390 height 29
type input "12"
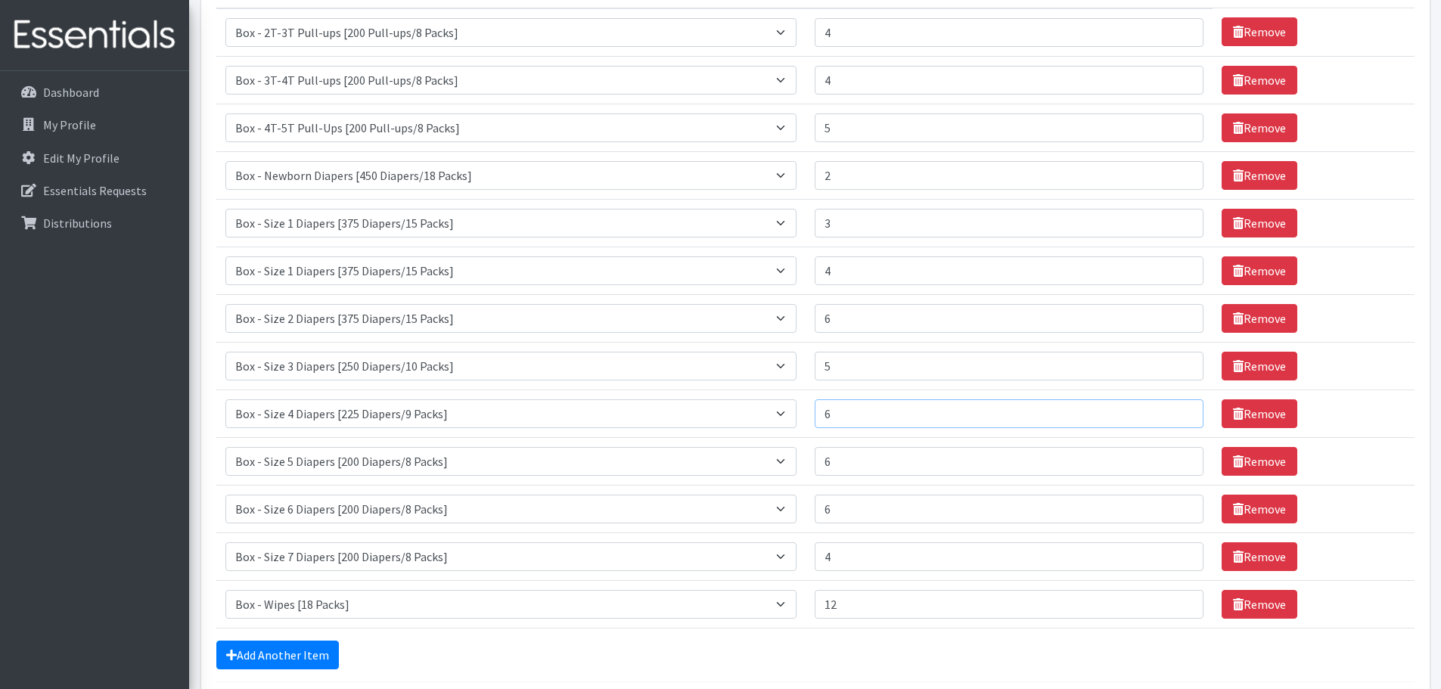
click at [844, 415] on input "6" at bounding box center [1010, 413] width 390 height 29
type input "5"
click at [850, 362] on input "5" at bounding box center [1010, 366] width 390 height 29
type input "6"
click at [853, 320] on input "6" at bounding box center [1010, 318] width 390 height 29
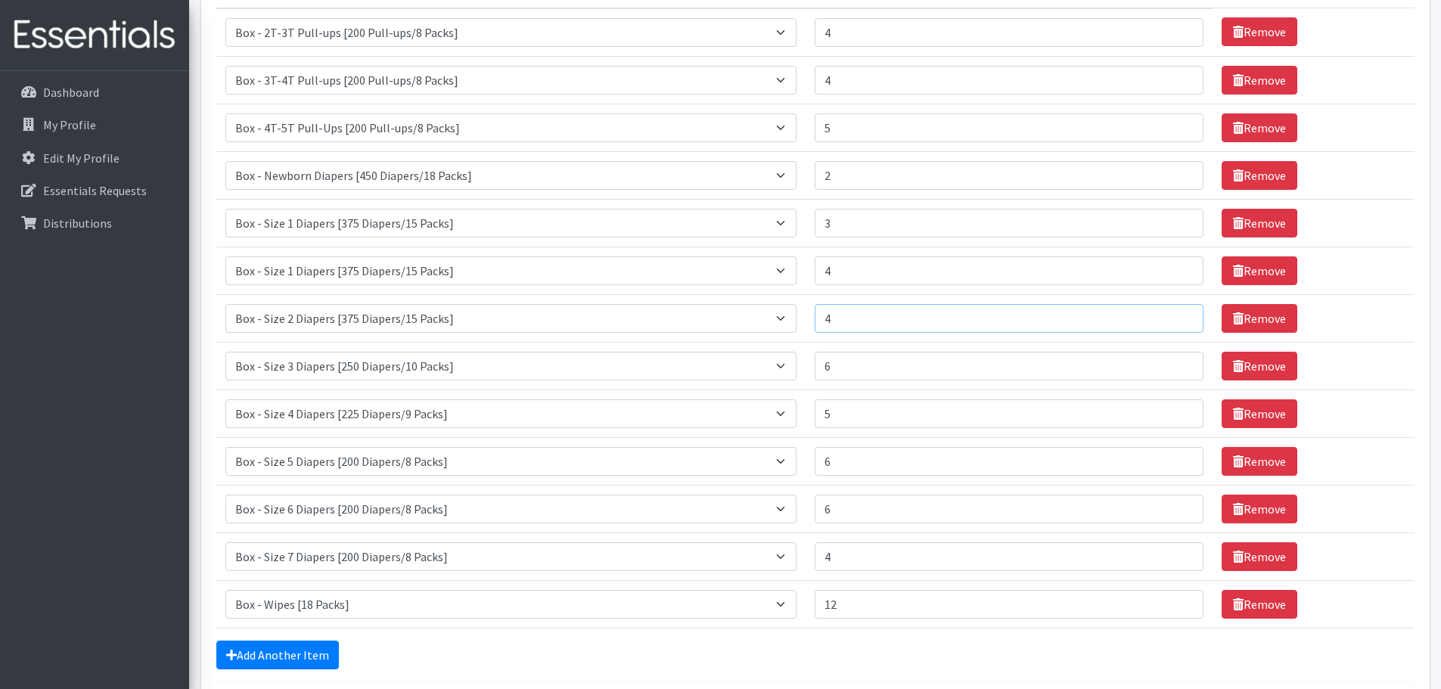
type input "4"
click at [851, 278] on input "4" at bounding box center [1010, 270] width 390 height 29
type input "3"
click at [852, 222] on input "3" at bounding box center [1010, 223] width 390 height 29
type input "3"
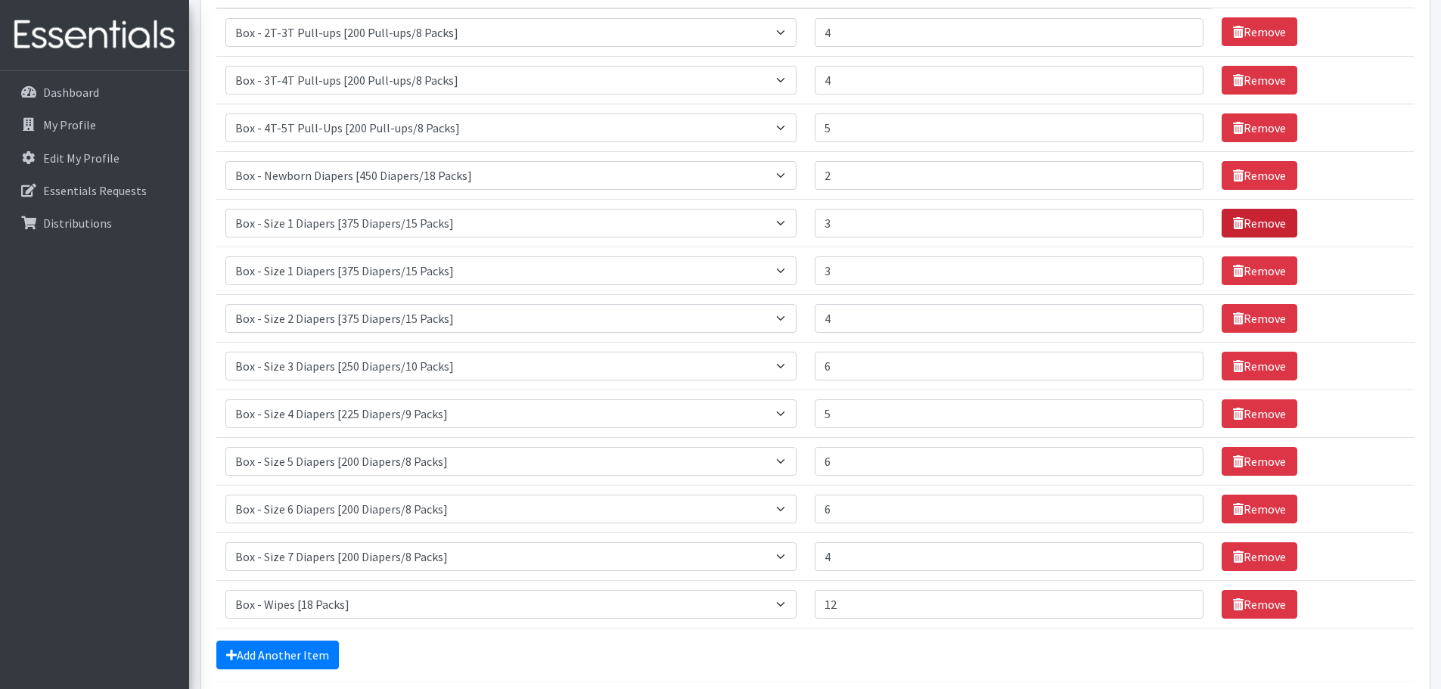
click at [1252, 216] on link "Remove" at bounding box center [1260, 223] width 76 height 29
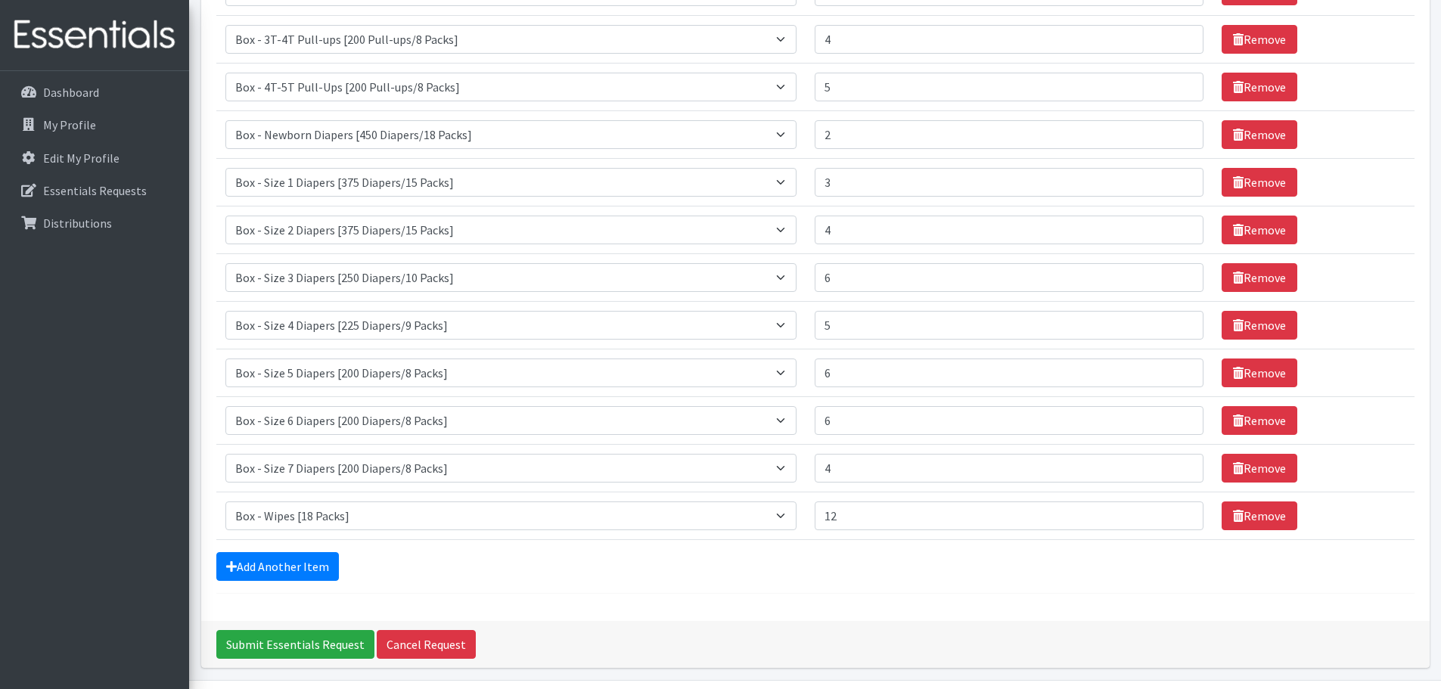
scroll to position [315, 0]
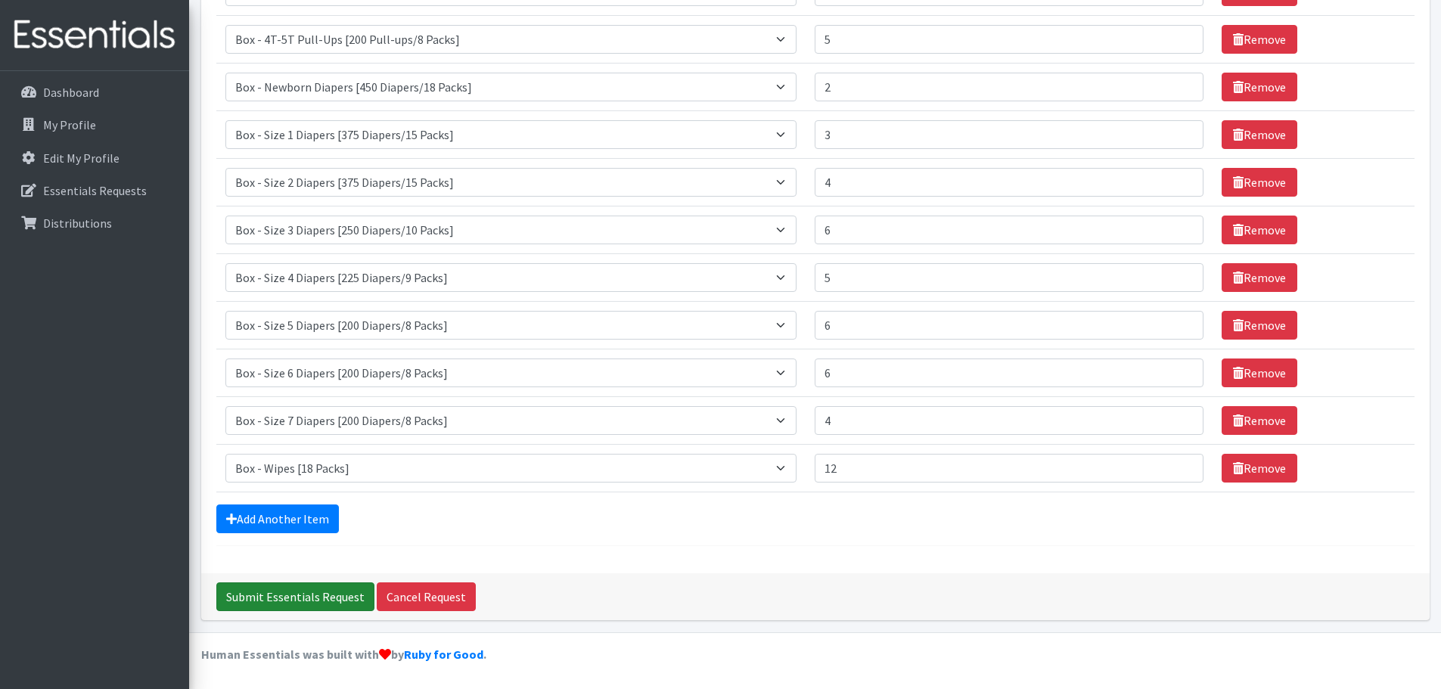
click at [324, 589] on input "Submit Essentials Request" at bounding box center [295, 597] width 158 height 29
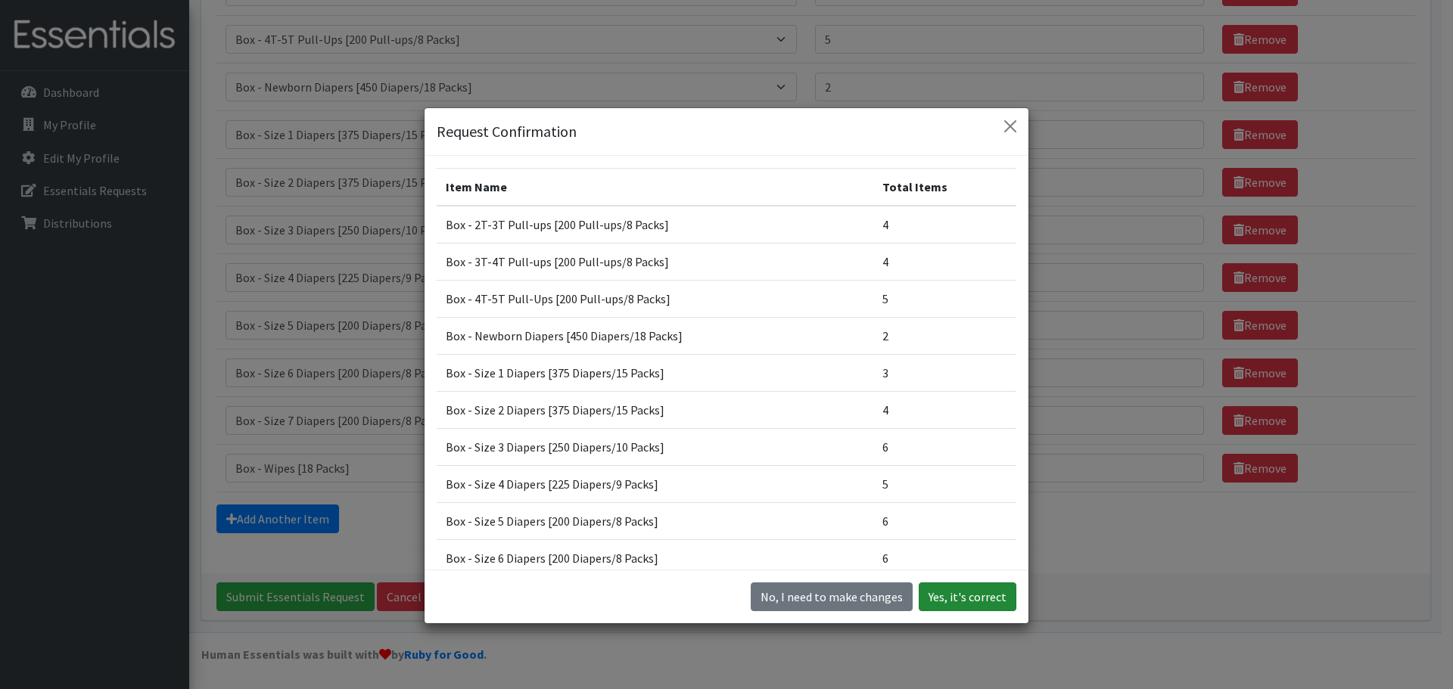
click at [954, 595] on button "Yes, it's correct" at bounding box center [967, 597] width 98 height 29
